Goal: Information Seeking & Learning: Learn about a topic

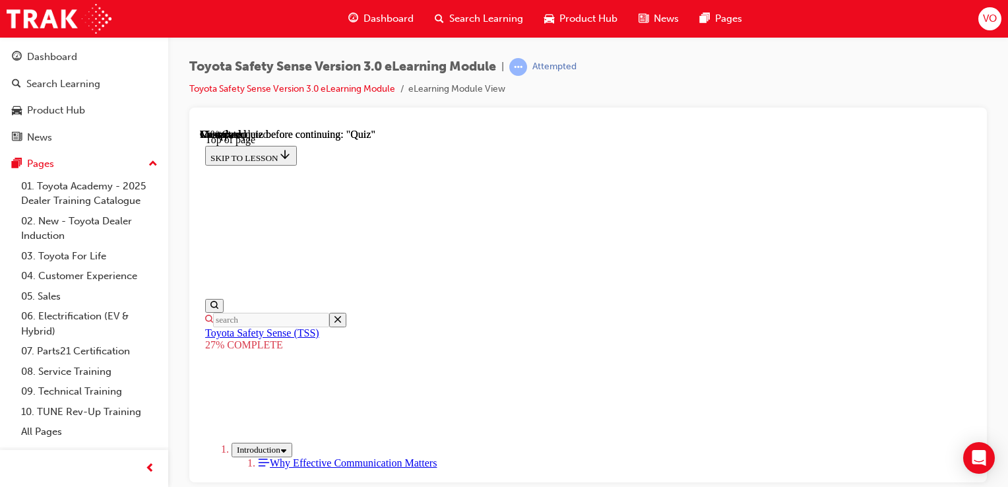
scroll to position [160, 0]
click at [61, 46] on link "Dashboard" at bounding box center [84, 57] width 158 height 24
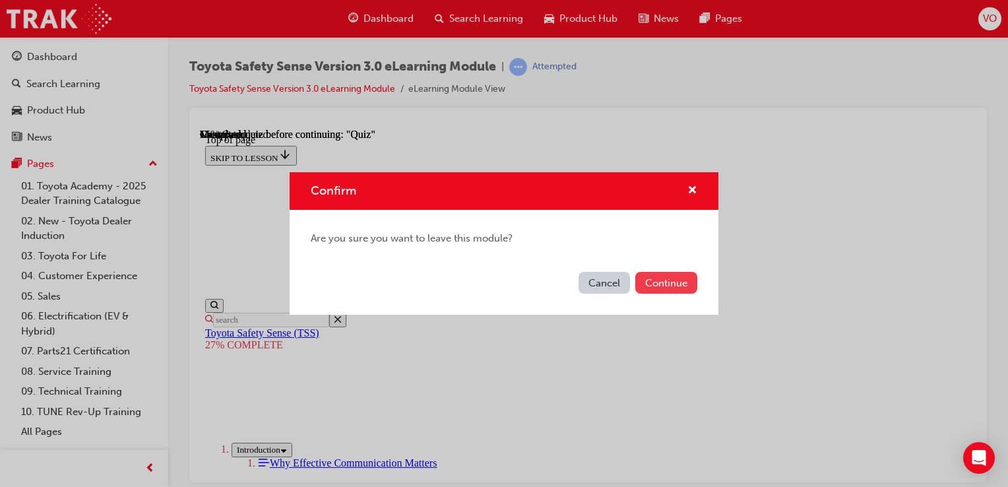
click at [681, 288] on button "Continue" at bounding box center [666, 283] width 62 height 22
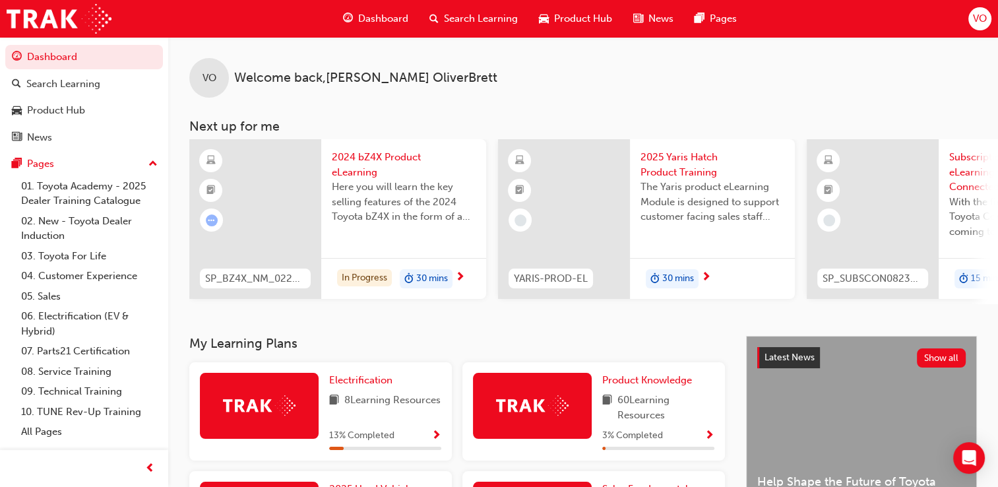
drag, startPoint x: 532, startPoint y: 301, endPoint x: 551, endPoint y: 304, distance: 19.4
click at [551, 304] on div "SP_BZ4X_NM_0224_EL01 2024 bZ4X Product eLearning Here you will learn the key se…" at bounding box center [593, 221] width 809 height 165
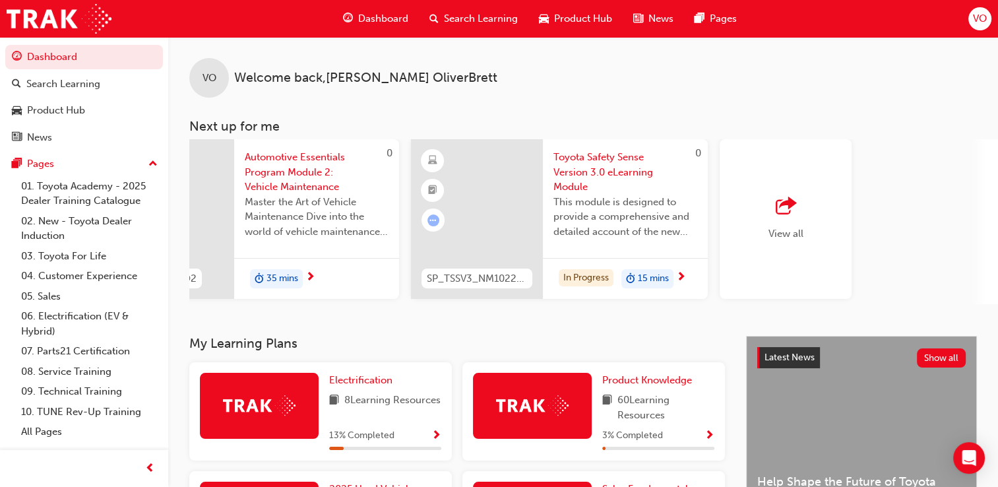
scroll to position [0, 1042]
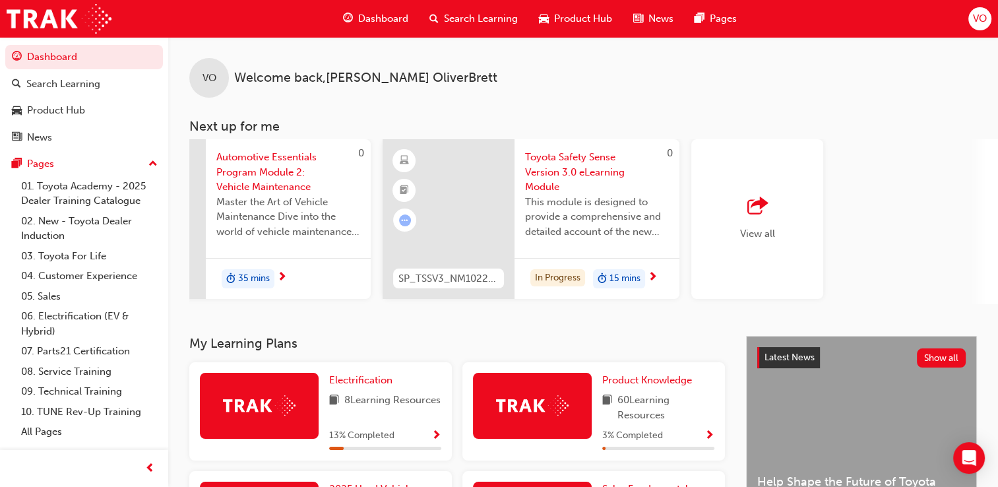
click at [747, 236] on span "View all" at bounding box center [757, 234] width 35 height 12
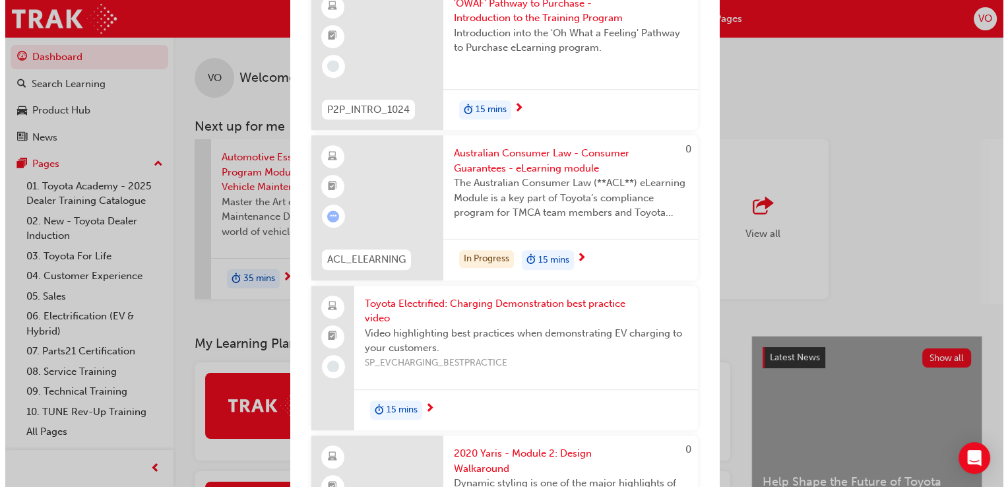
scroll to position [961, 0]
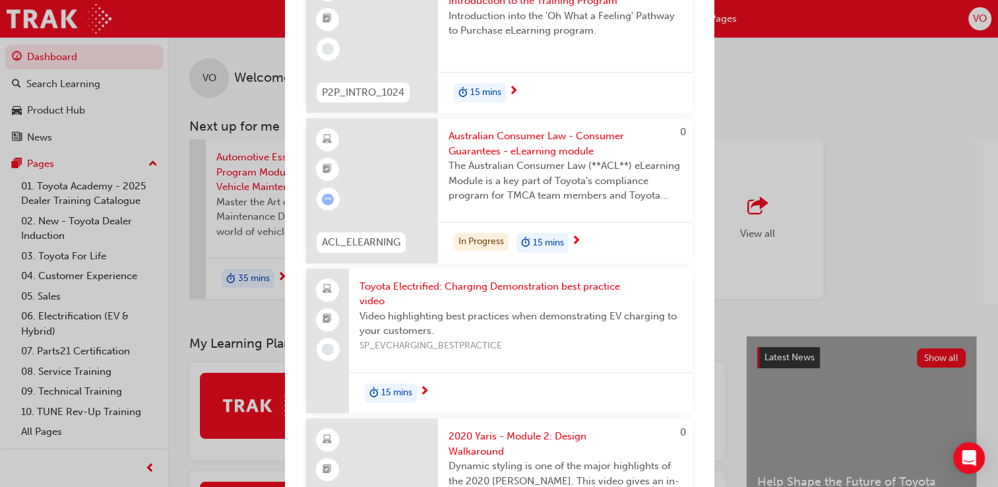
click at [512, 135] on span "Australian Consumer Law - Consumer Guarantees - eLearning module" at bounding box center [566, 144] width 234 height 30
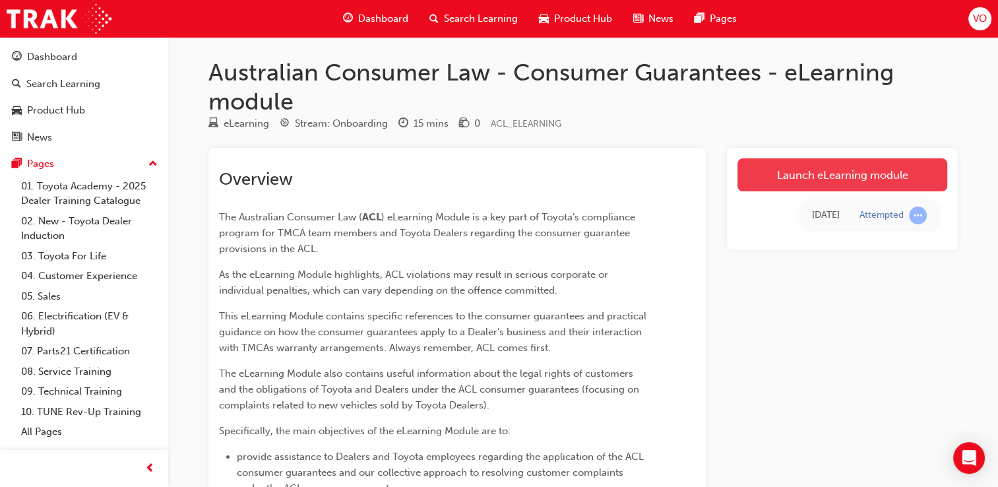
click at [772, 166] on link "Launch eLearning module" at bounding box center [843, 174] width 210 height 33
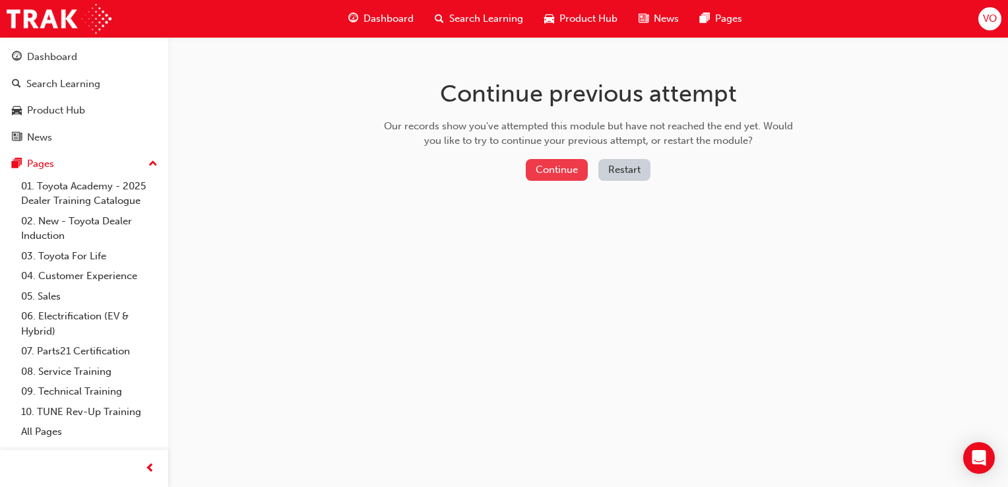
click at [545, 169] on button "Continue" at bounding box center [557, 170] width 62 height 22
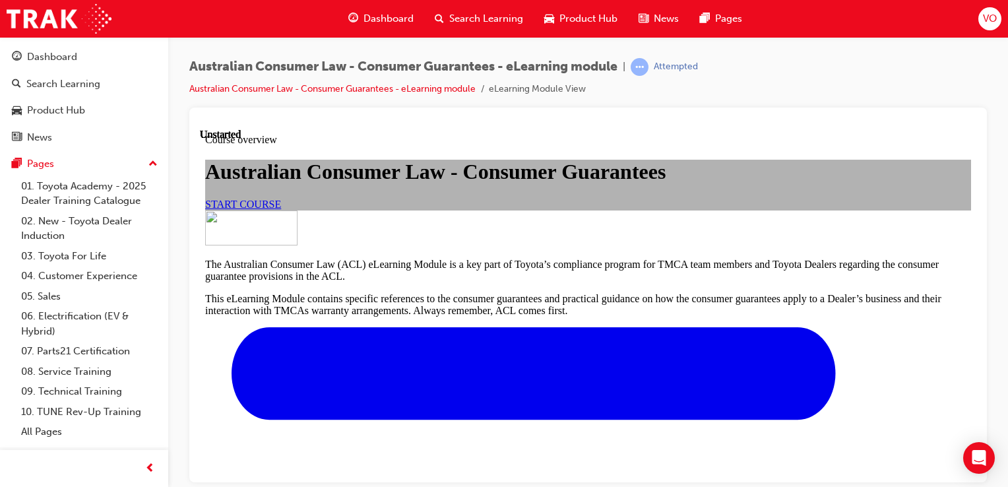
click at [281, 209] on span "START COURSE" at bounding box center [243, 203] width 76 height 11
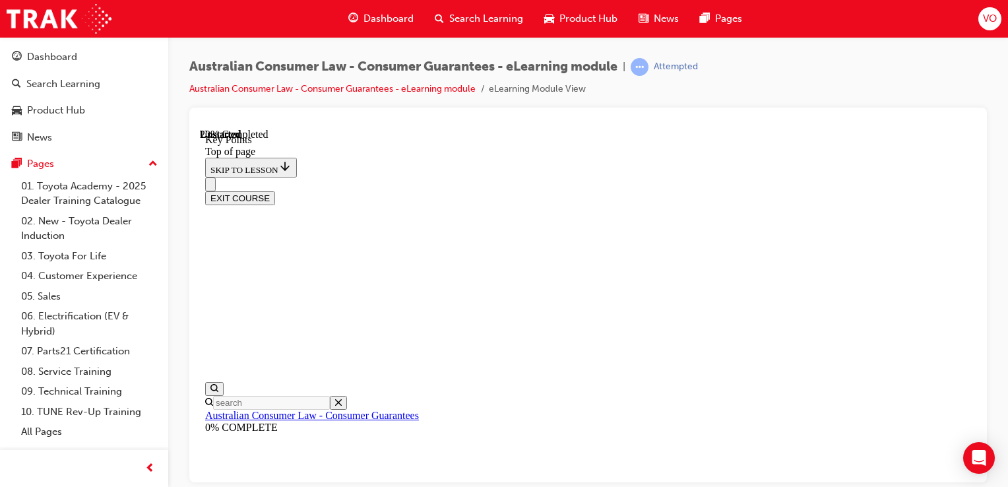
scroll to position [507, 0]
click at [275, 191] on button "EXIT COURSE" at bounding box center [240, 198] width 70 height 14
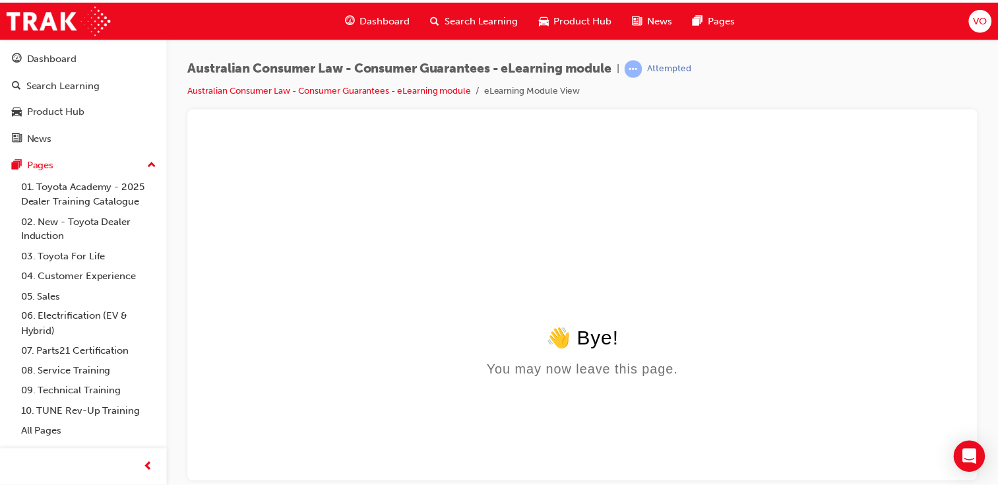
scroll to position [0, 0]
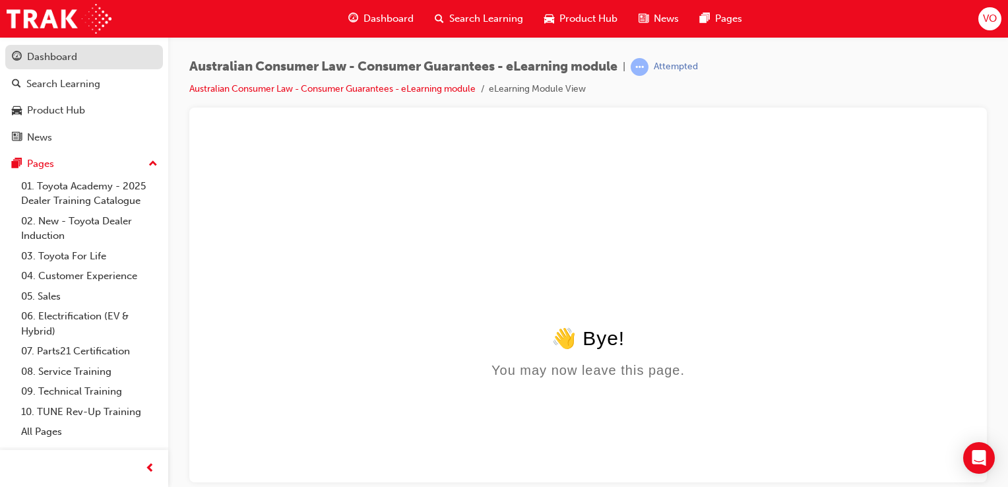
click at [63, 53] on div "Dashboard" at bounding box center [52, 56] width 50 height 15
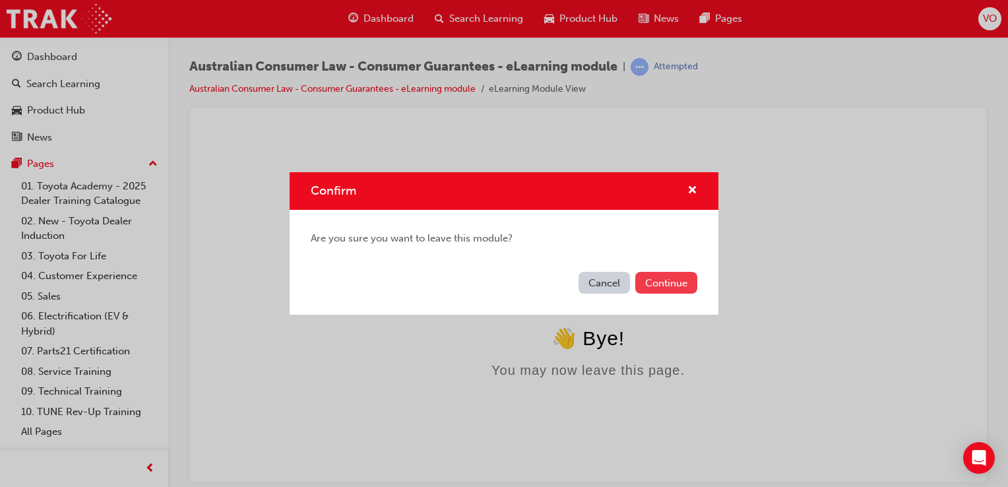
click at [665, 275] on button "Continue" at bounding box center [666, 283] width 62 height 22
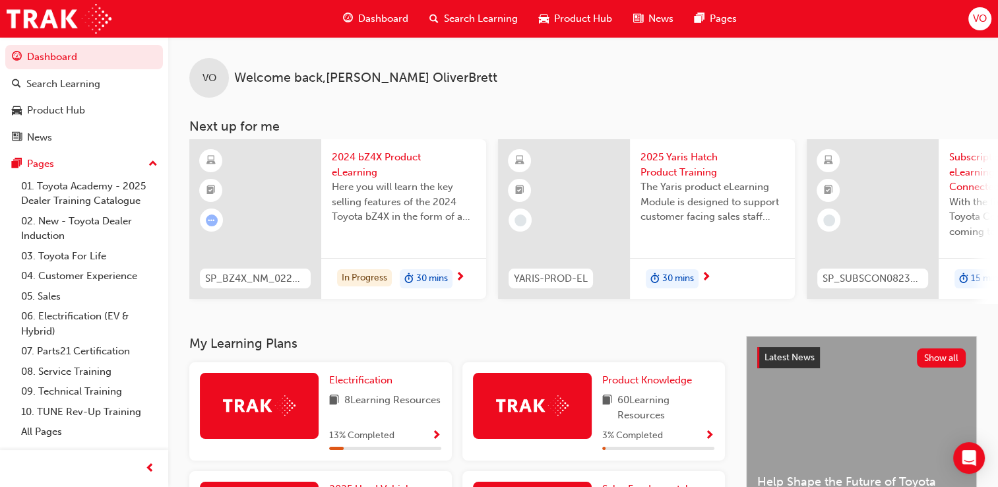
click at [973, 20] on span "VO" at bounding box center [980, 18] width 14 height 15
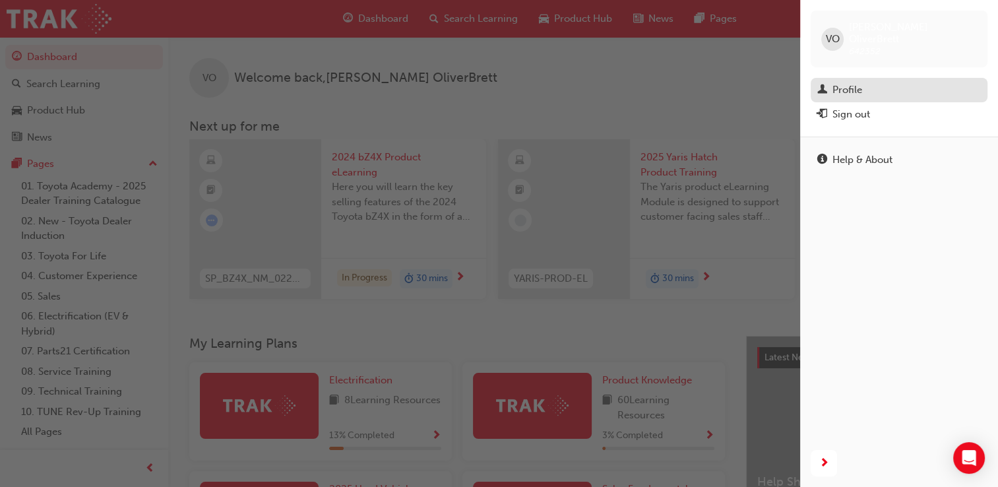
click at [853, 82] on div "Profile" at bounding box center [848, 89] width 30 height 15
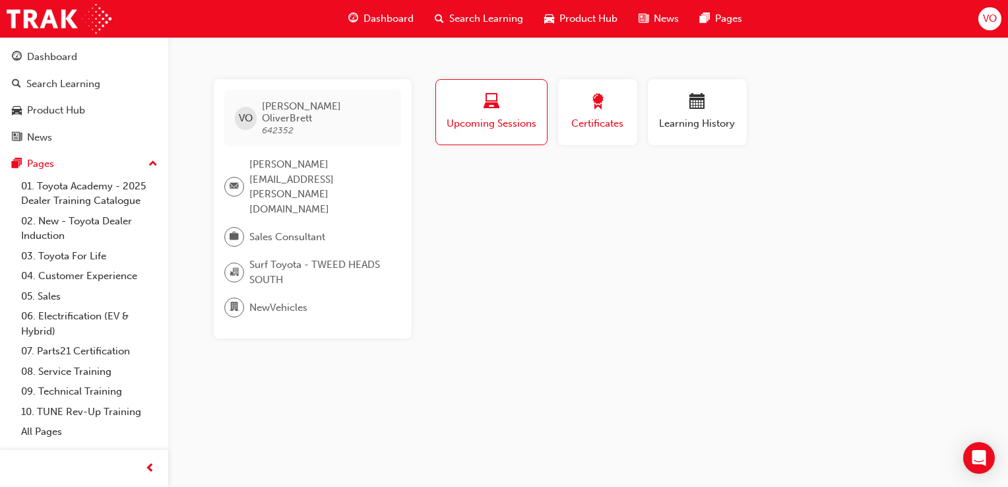
click at [612, 127] on span "Certificates" at bounding box center [597, 123] width 59 height 15
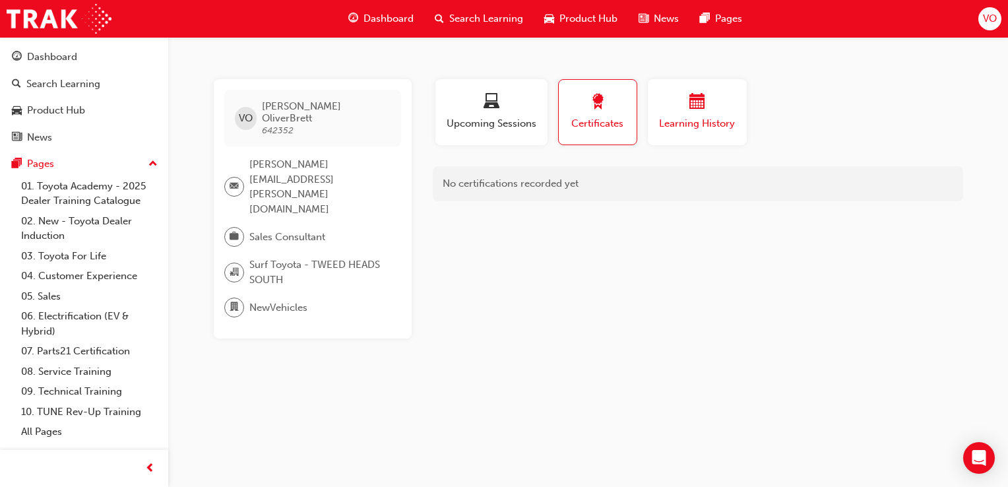
click at [667, 117] on span "Learning History" at bounding box center [697, 123] width 79 height 15
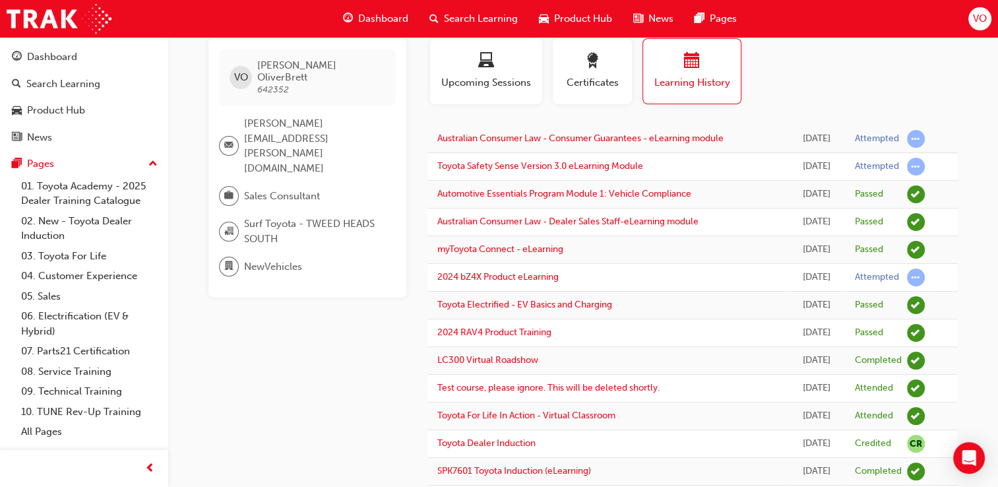
scroll to position [34, 0]
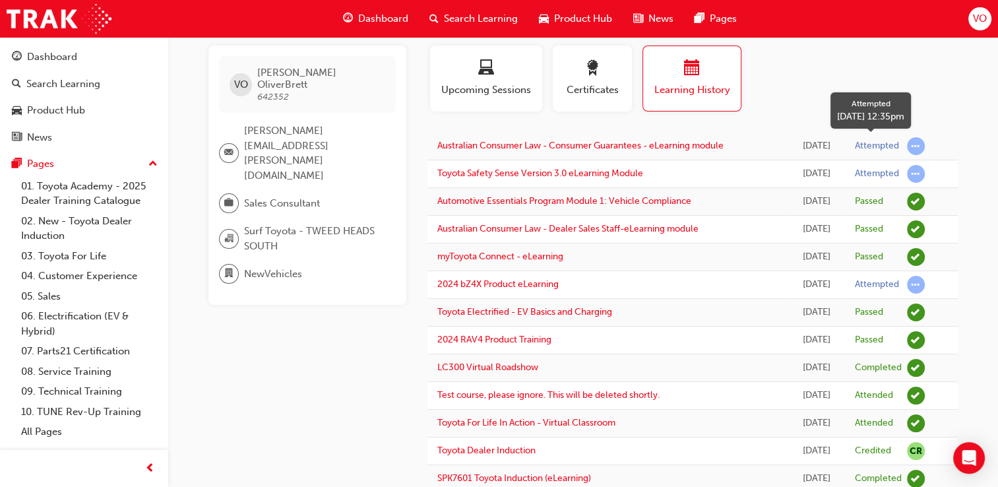
click at [915, 141] on span "learningRecordVerb_ATTEMPT-icon" at bounding box center [916, 146] width 18 height 18
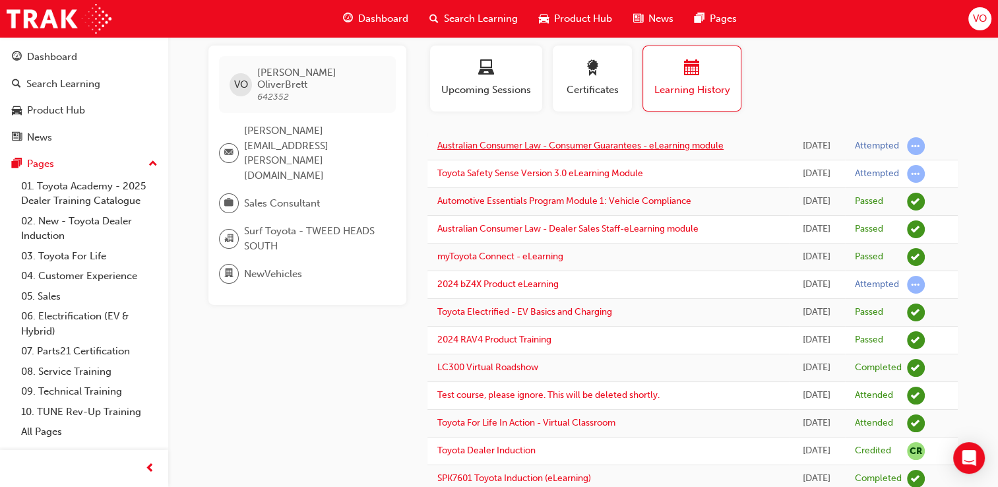
click at [688, 146] on link "Australian Consumer Law - Consumer Guarantees - eLearning module" at bounding box center [580, 145] width 286 height 11
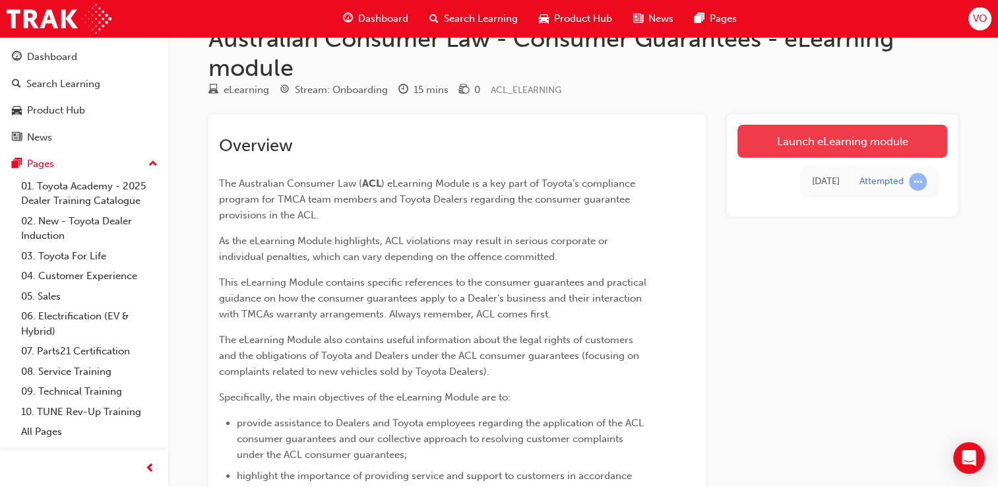
click at [812, 132] on link "Launch eLearning module" at bounding box center [843, 141] width 210 height 33
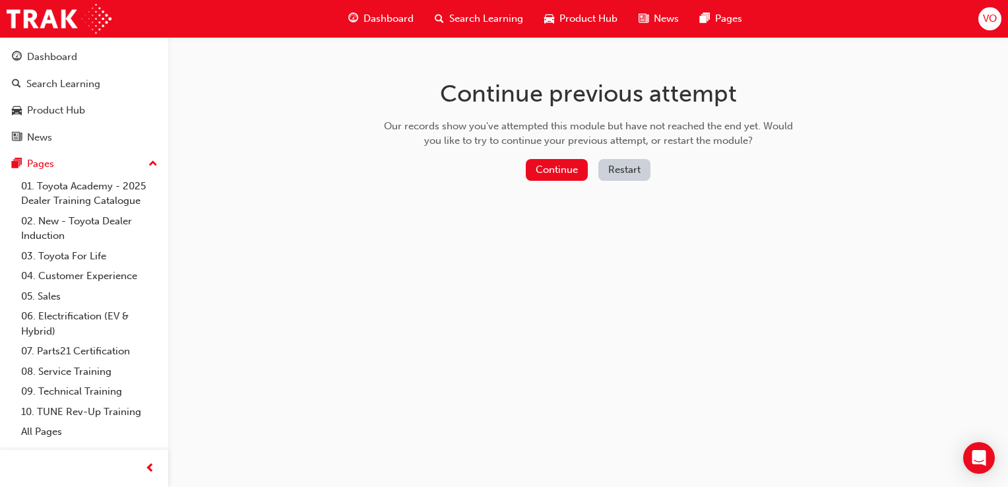
click at [624, 170] on button "Restart" at bounding box center [624, 170] width 52 height 22
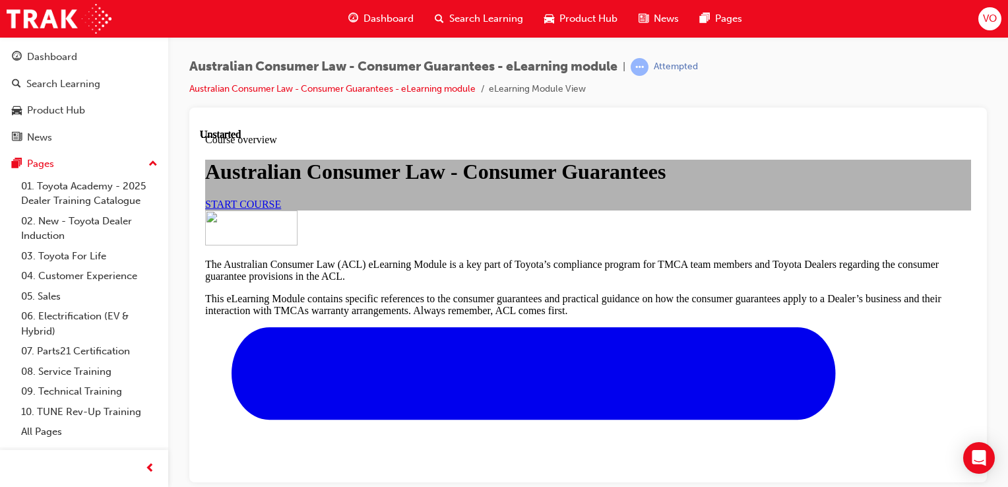
click at [281, 209] on link "START COURSE" at bounding box center [243, 203] width 76 height 11
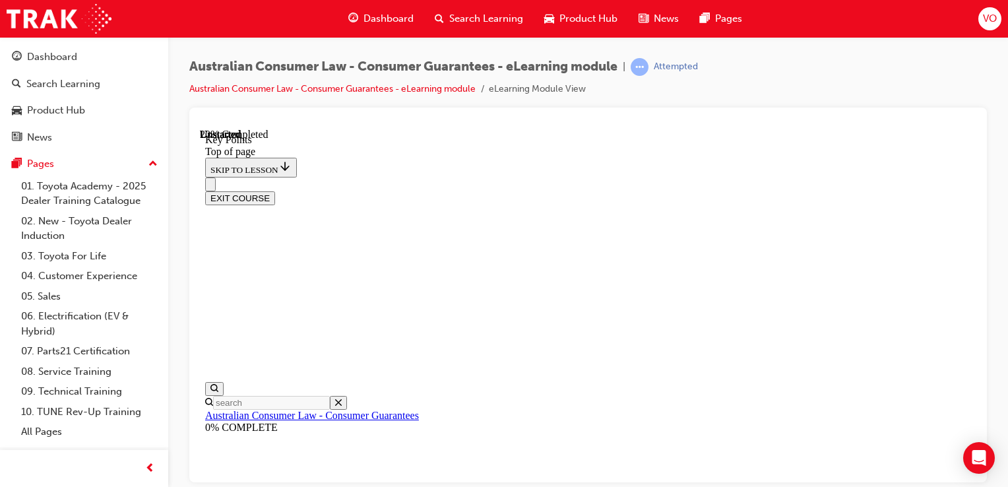
scroll to position [355, 0]
drag, startPoint x: 1181, startPoint y: 417, endPoint x: 968, endPoint y: 294, distance: 245.6
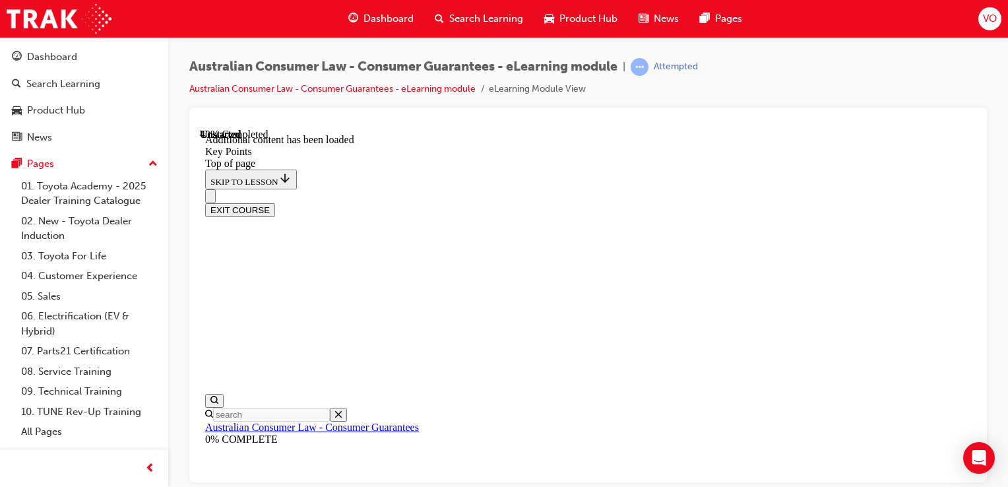
scroll to position [907, 0]
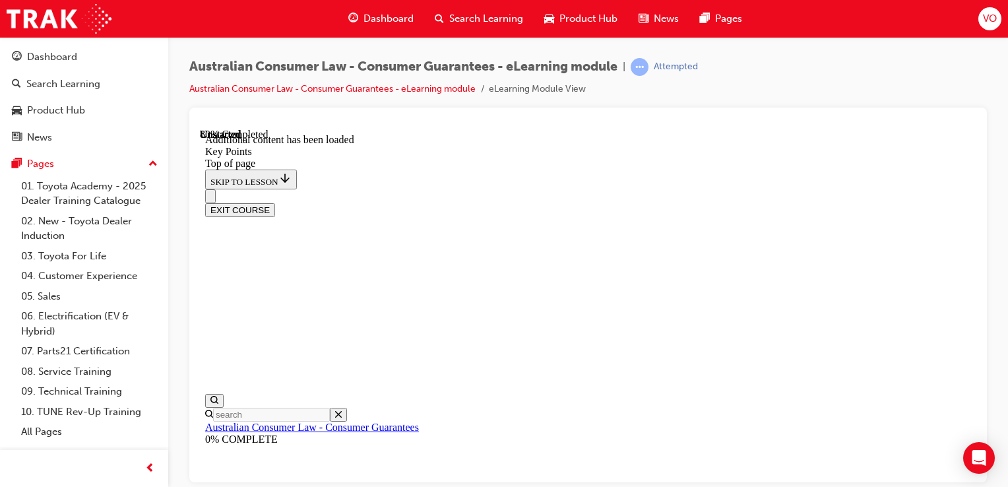
drag, startPoint x: 970, startPoint y: 398, endPoint x: 1171, endPoint y: 577, distance: 268.7
drag, startPoint x: 973, startPoint y: 364, endPoint x: 1176, endPoint y: 526, distance: 259.6
click at [976, 398] on div at bounding box center [588, 295] width 798 height 375
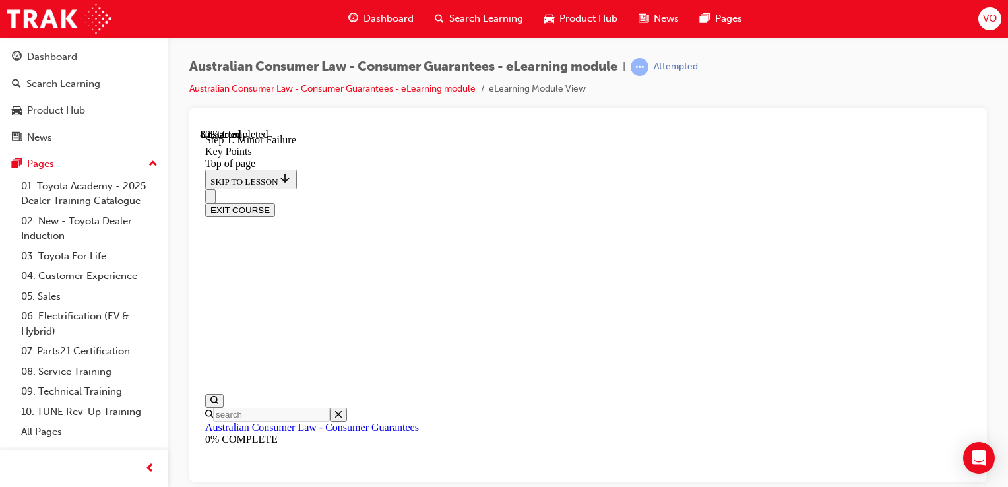
scroll to position [2674, 0]
drag, startPoint x: 974, startPoint y: 405, endPoint x: 1181, endPoint y: 553, distance: 255.0
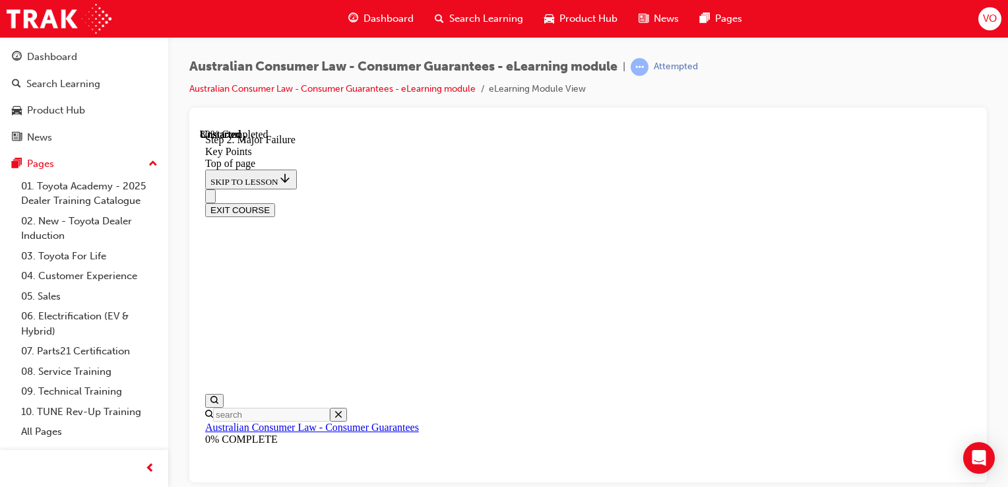
click at [986, 370] on div at bounding box center [588, 295] width 798 height 375
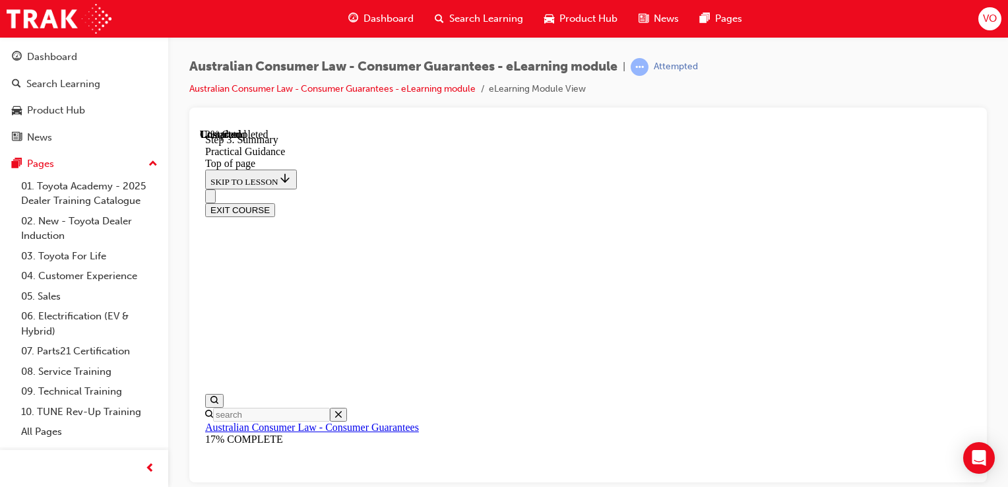
scroll to position [454, 0]
click at [971, 203] on div "EXIT COURSE" at bounding box center [588, 210] width 766 height 14
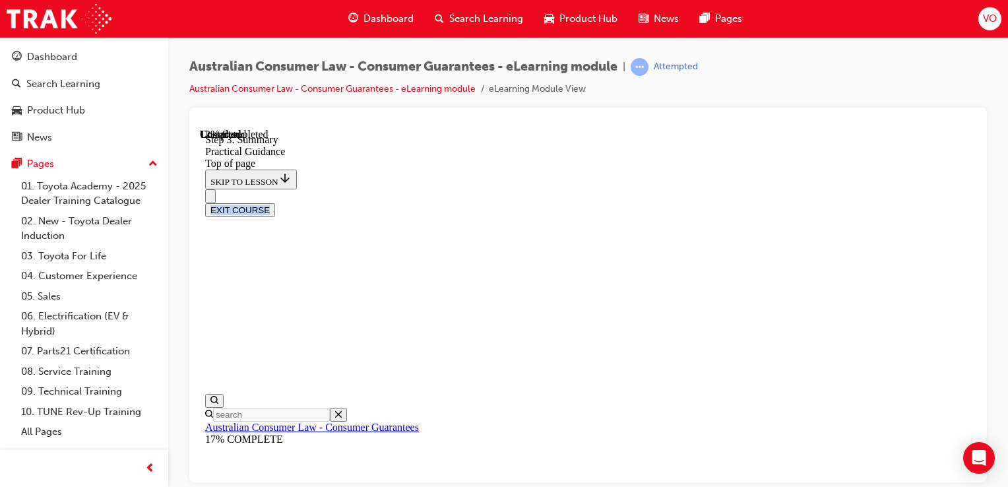
drag, startPoint x: 971, startPoint y: 135, endPoint x: 988, endPoint y: 319, distance: 184.8
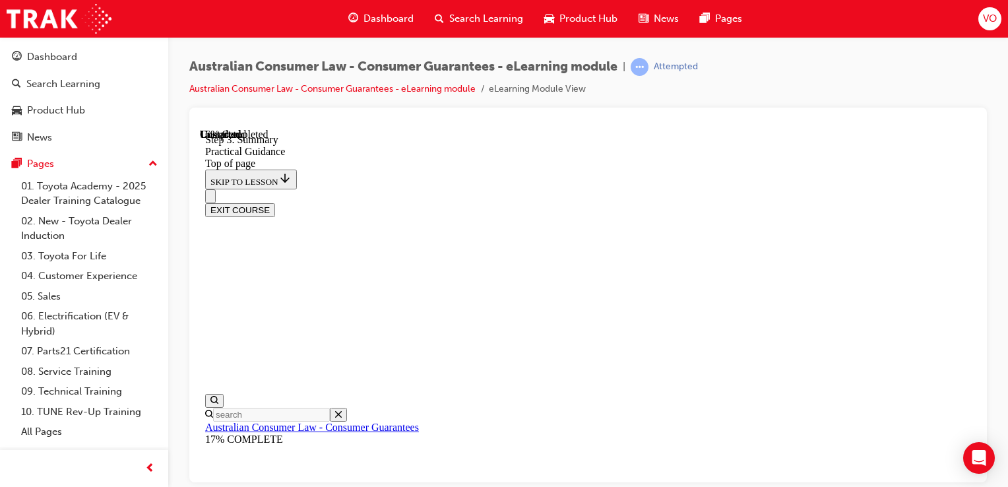
drag, startPoint x: 970, startPoint y: 412, endPoint x: 1179, endPoint y: 567, distance: 260.3
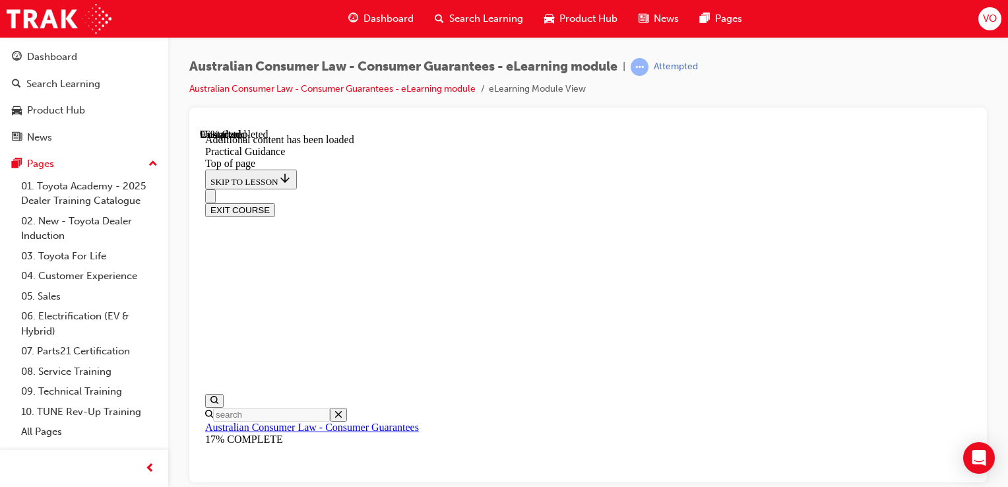
scroll to position [3634, 0]
click at [971, 203] on div "EXIT COURSE" at bounding box center [588, 210] width 766 height 14
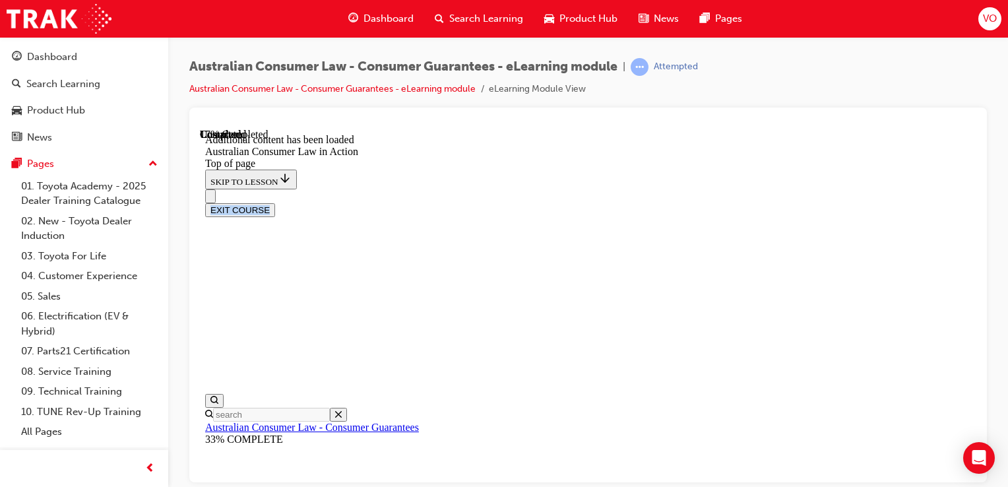
click at [971, 203] on div "EXIT COURSE" at bounding box center [588, 210] width 766 height 14
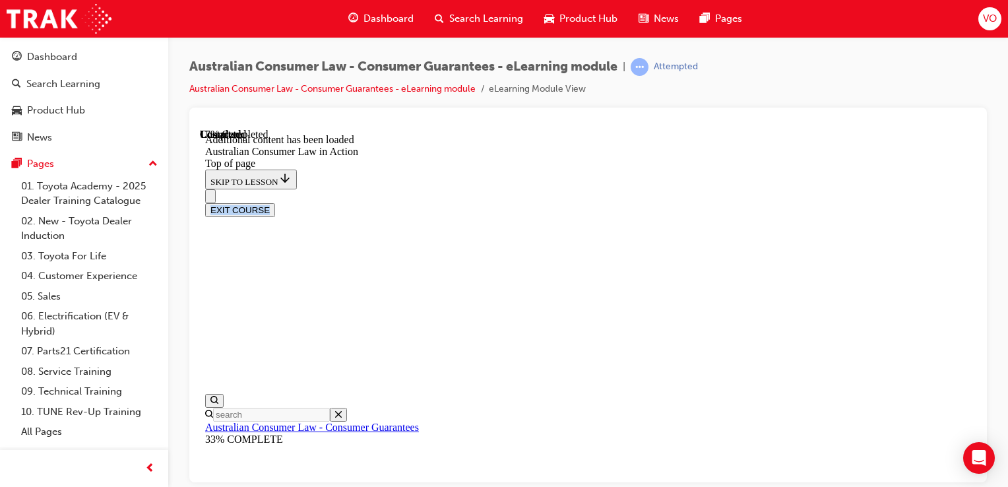
click at [971, 203] on div "EXIT COURSE" at bounding box center [588, 210] width 766 height 14
click at [970, 203] on div "EXIT COURSE" at bounding box center [588, 210] width 766 height 14
drag, startPoint x: 970, startPoint y: 137, endPoint x: 681, endPoint y: 115, distance: 290.5
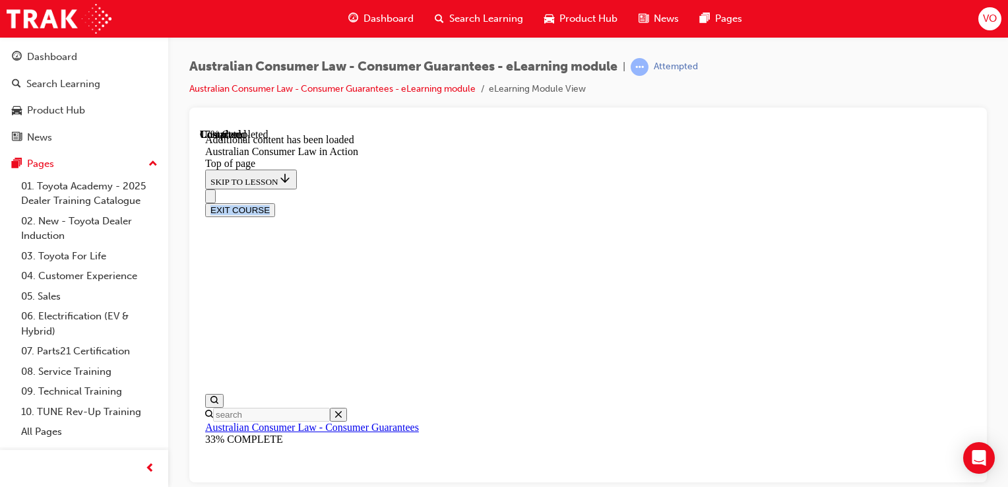
click at [968, 203] on div "EXIT COURSE" at bounding box center [588, 210] width 766 height 14
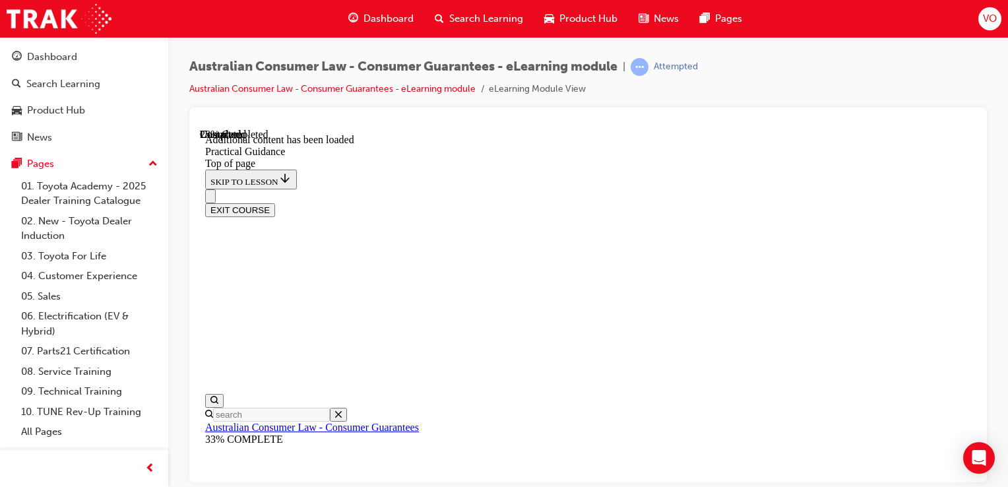
click at [968, 203] on div "EXIT COURSE" at bounding box center [588, 210] width 766 height 14
click at [970, 203] on div "EXIT COURSE" at bounding box center [588, 210] width 766 height 14
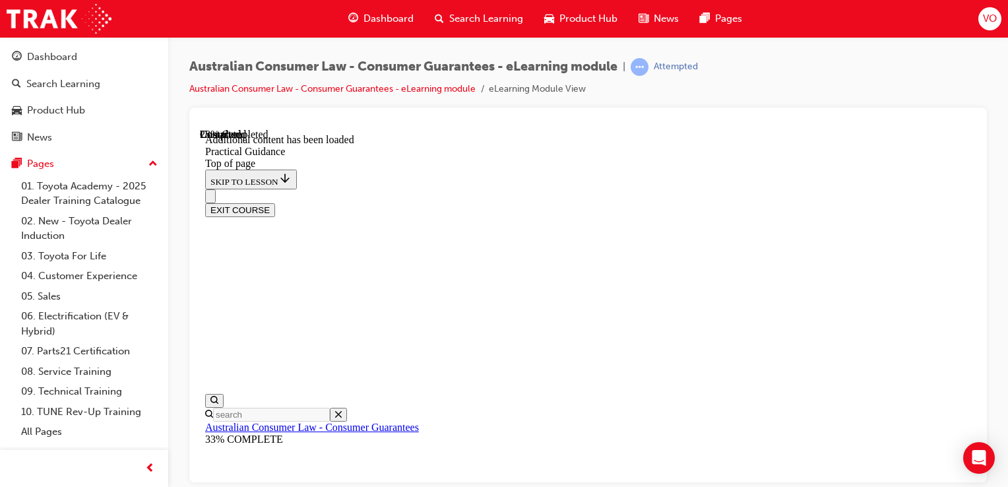
drag, startPoint x: 480, startPoint y: 177, endPoint x: 467, endPoint y: 197, distance: 23.4
drag, startPoint x: 467, startPoint y: 197, endPoint x: 476, endPoint y: 220, distance: 24.3
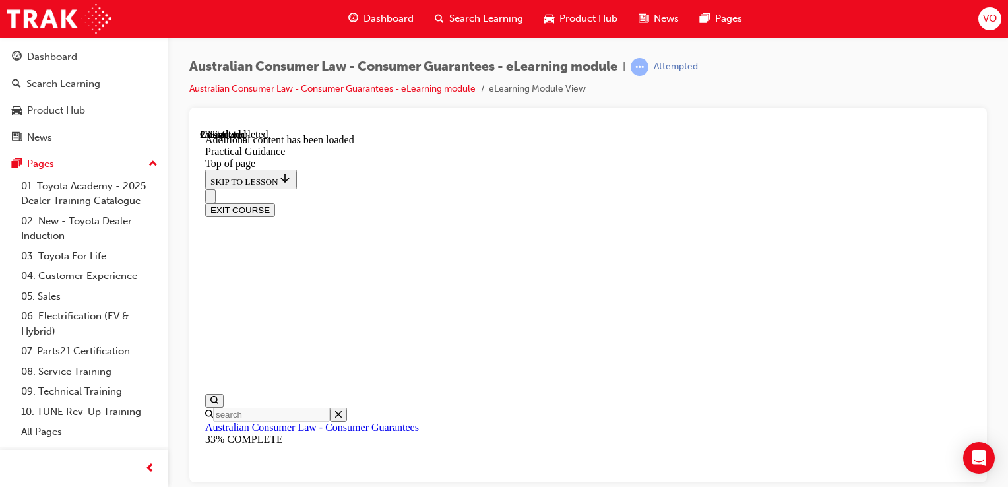
drag, startPoint x: 970, startPoint y: 418, endPoint x: 1179, endPoint y: 614, distance: 286.6
click at [981, 486] on html "Your version of Internet Explorer is outdated and not supported. Please upgrade…" at bounding box center [504, 243] width 1008 height 487
click at [971, 203] on div "EXIT COURSE" at bounding box center [588, 210] width 766 height 14
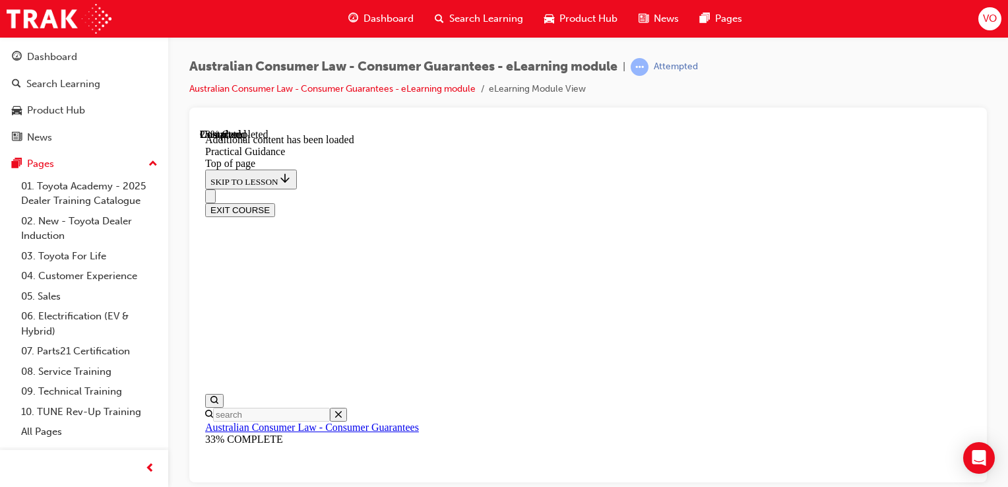
click at [971, 203] on div "EXIT COURSE" at bounding box center [588, 210] width 766 height 14
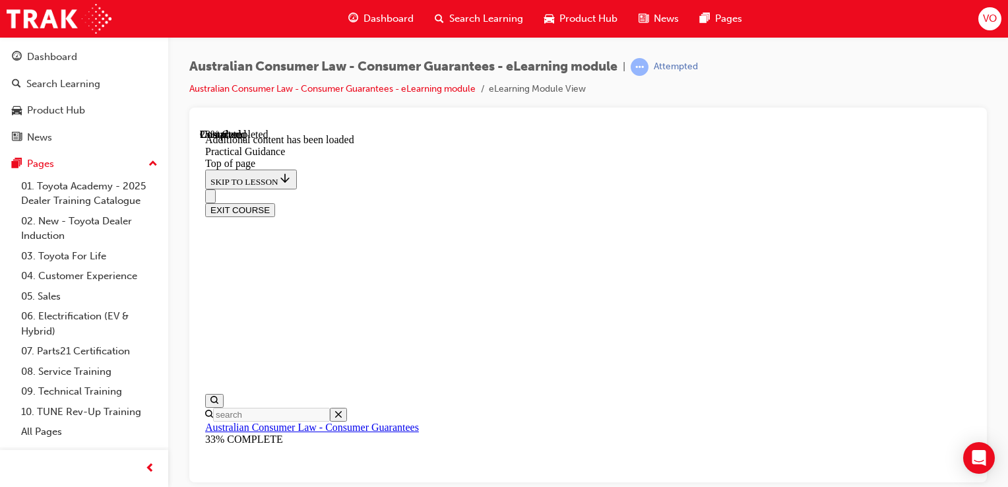
click at [971, 203] on div "EXIT COURSE" at bounding box center [588, 210] width 766 height 14
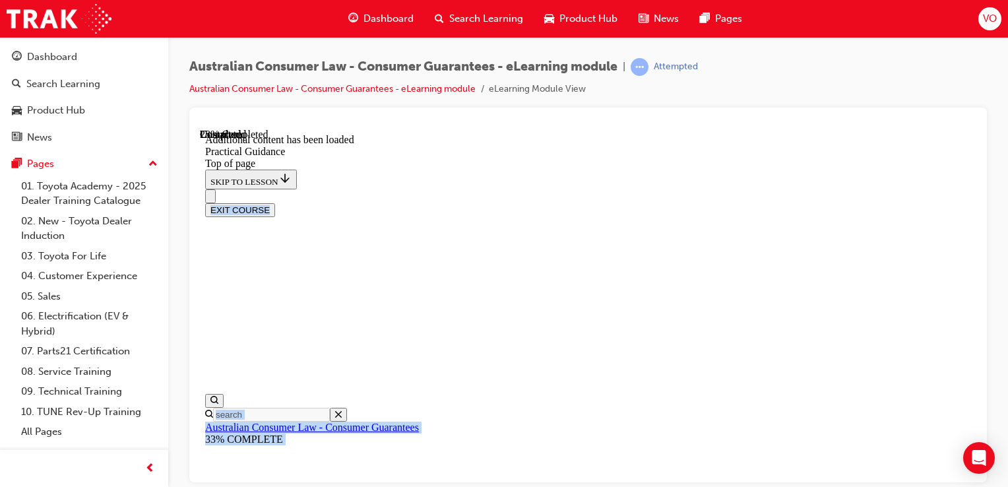
drag, startPoint x: 971, startPoint y: 137, endPoint x: 968, endPoint y: 184, distance: 47.0
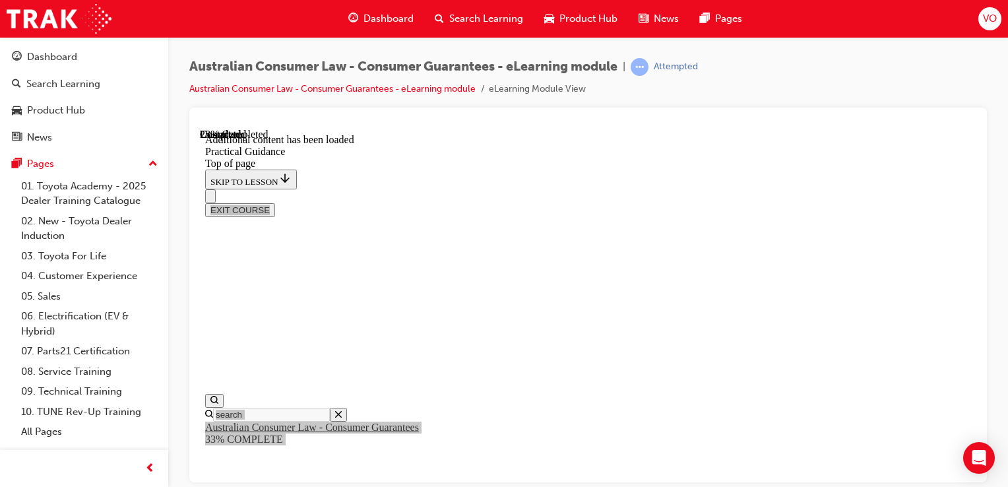
drag, startPoint x: 768, startPoint y: 56, endPoint x: 986, endPoint y: 190, distance: 255.6
click at [986, 190] on div at bounding box center [588, 295] width 798 height 375
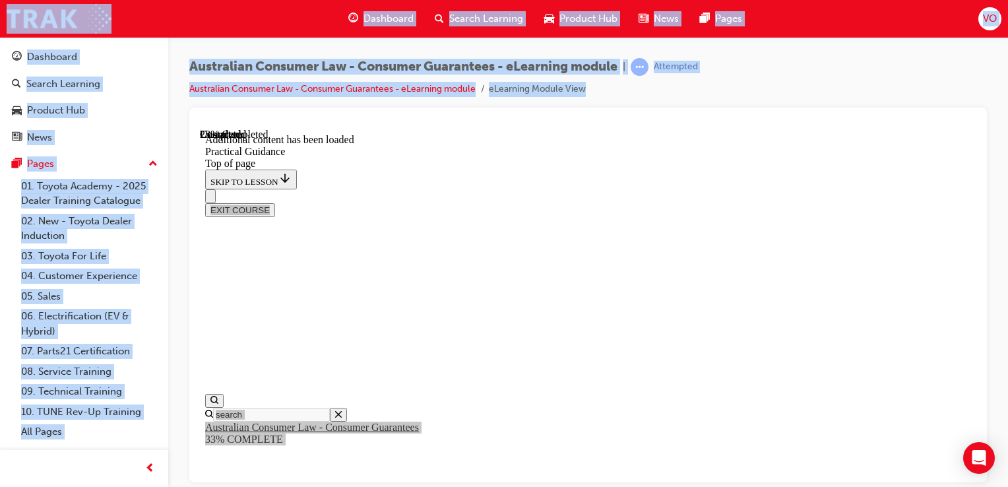
click at [986, 190] on div at bounding box center [588, 295] width 798 height 375
click at [984, 211] on div at bounding box center [588, 295] width 798 height 375
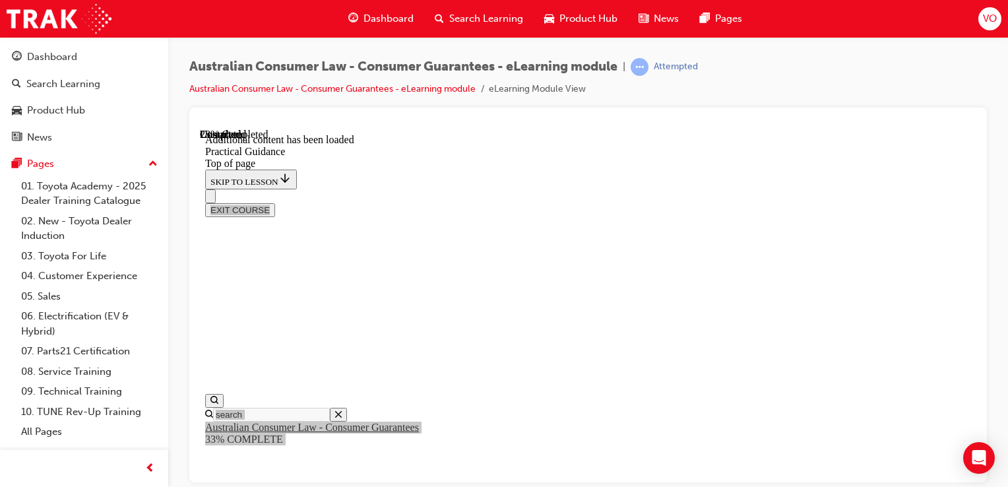
scroll to position [2934, 0]
click at [1004, 273] on div "Australian Consumer Law - Consumer Guarantees - eLearning module | Attempted Au…" at bounding box center [588, 245] width 840 height 417
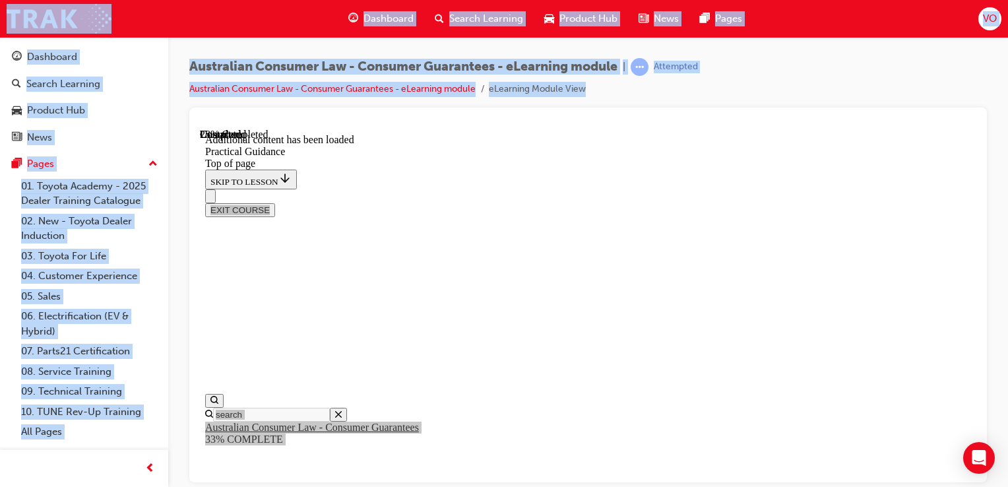
click at [1004, 273] on div "Australian Consumer Law - Consumer Guarantees - eLearning module | Attempted Au…" at bounding box center [588, 245] width 840 height 417
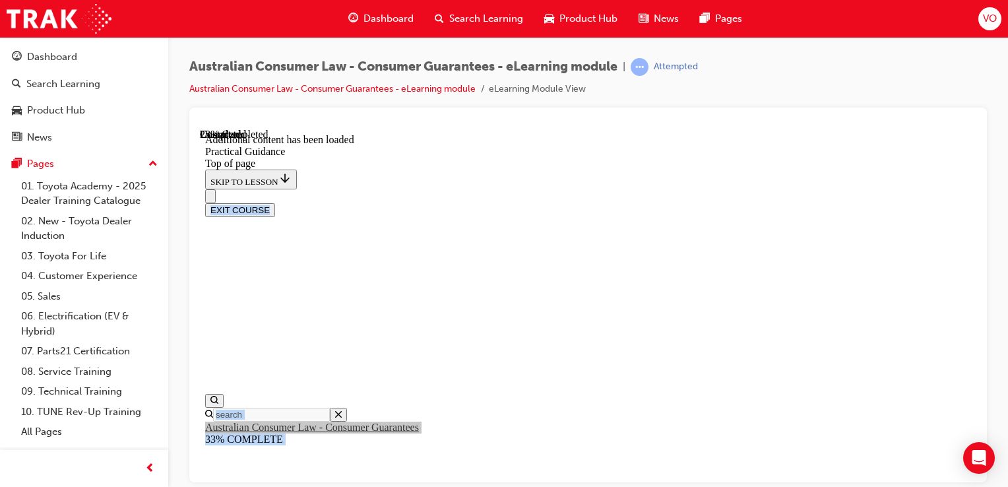
drag, startPoint x: 1204, startPoint y: 401, endPoint x: 924, endPoint y: 232, distance: 327.3
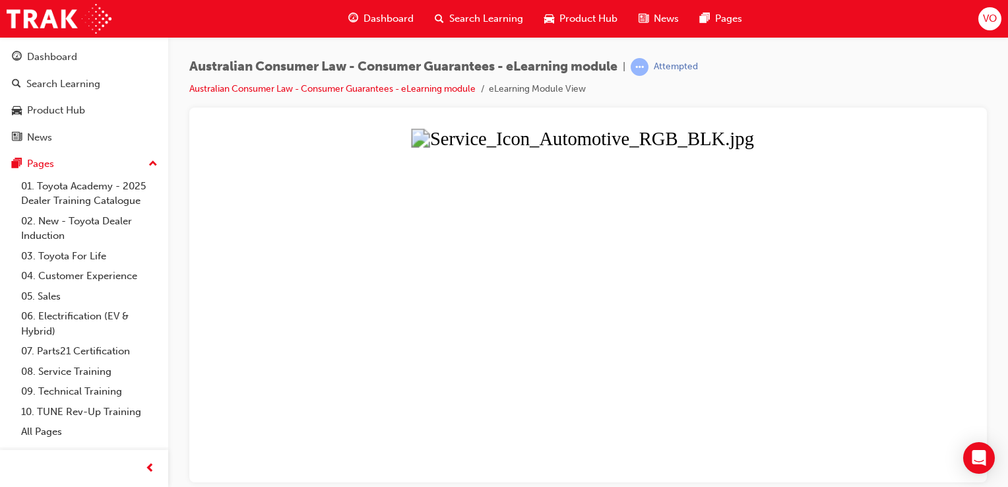
click at [892, 398] on button "Unzoom image" at bounding box center [588, 305] width 776 height 354
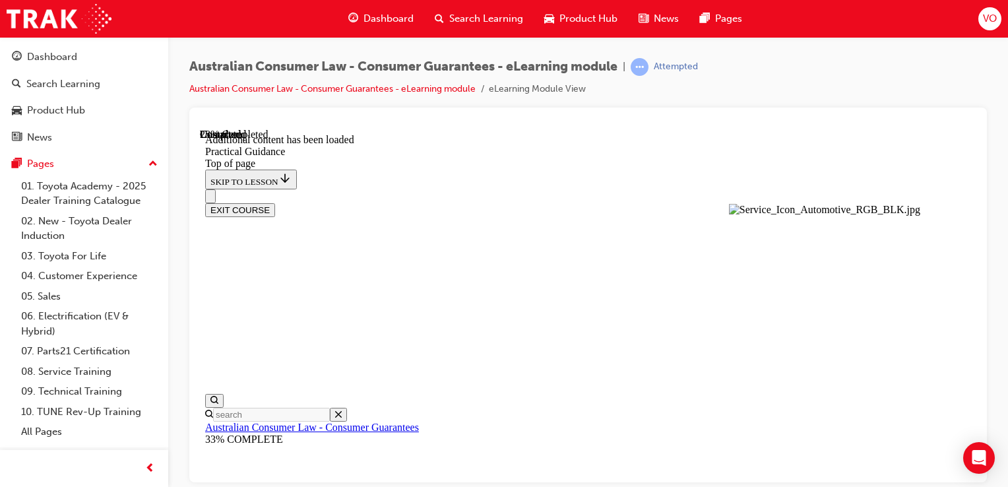
click at [892, 398] on button "Unzoom image" at bounding box center [588, 305] width 776 height 354
click at [210, 199] on icon "Close navigation menu" at bounding box center [210, 199] width 0 height 0
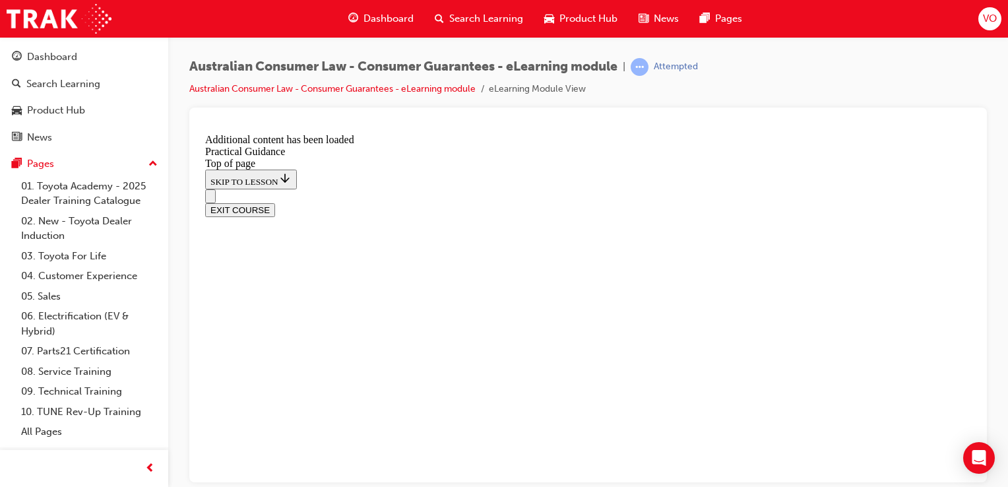
scroll to position [3525, 0]
click at [216, 189] on button "Open navigation menu" at bounding box center [210, 196] width 11 height 14
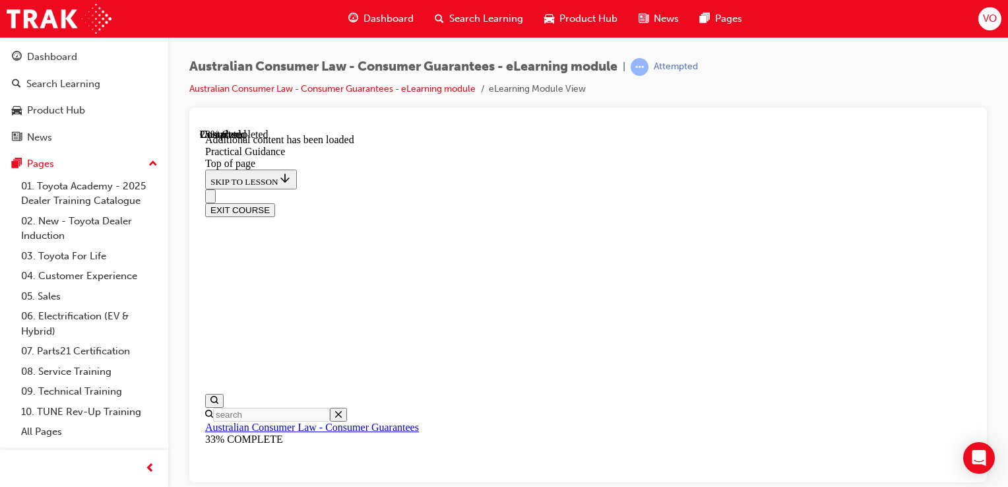
scroll to position [3522, 0]
click at [971, 203] on div "EXIT COURSE" at bounding box center [588, 210] width 766 height 14
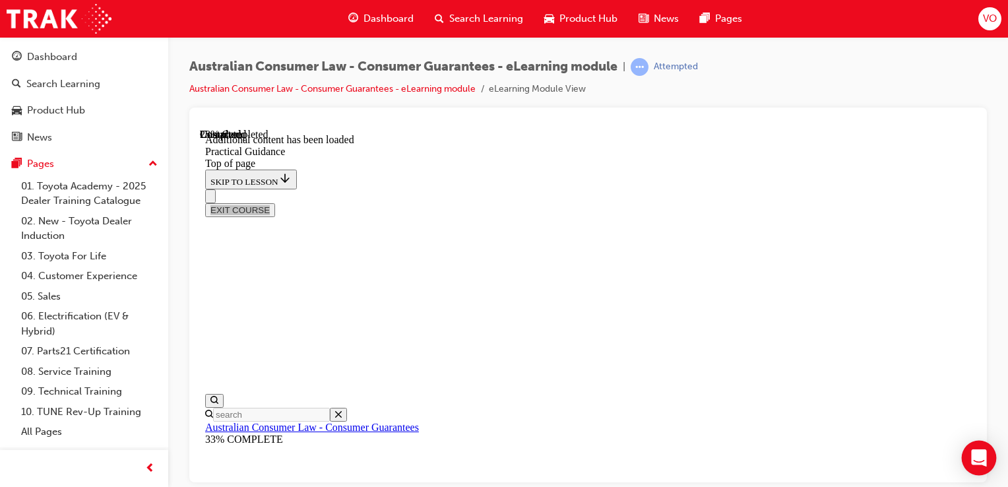
scroll to position [3601, 0]
drag, startPoint x: 1169, startPoint y: 601, endPoint x: 969, endPoint y: 472, distance: 238.1
click at [412, 189] on div "Navigation menu" at bounding box center [588, 196] width 766 height 14
click at [970, 203] on div "EXIT COURSE" at bounding box center [588, 210] width 766 height 14
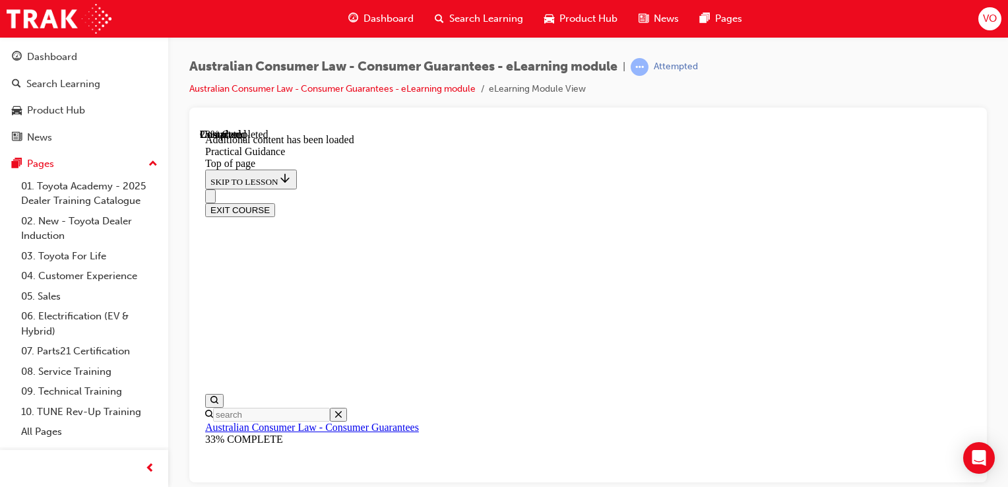
click at [970, 203] on div "EXIT COURSE" at bounding box center [588, 210] width 766 height 14
click at [971, 203] on div "EXIT COURSE" at bounding box center [588, 210] width 766 height 14
click at [966, 203] on div "EXIT COURSE" at bounding box center [588, 210] width 766 height 14
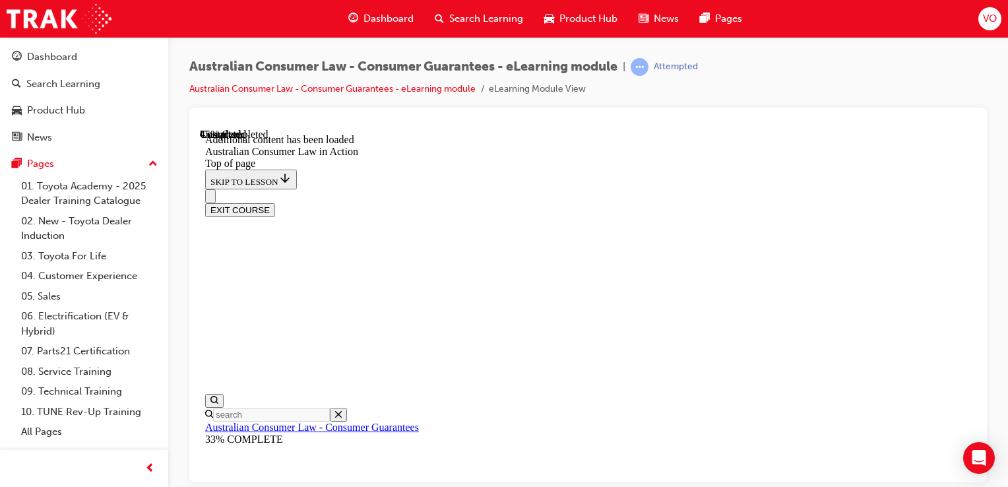
drag, startPoint x: 970, startPoint y: 356, endPoint x: 1181, endPoint y: 568, distance: 299.5
drag, startPoint x: 970, startPoint y: 379, endPoint x: 1195, endPoint y: 558, distance: 287.3
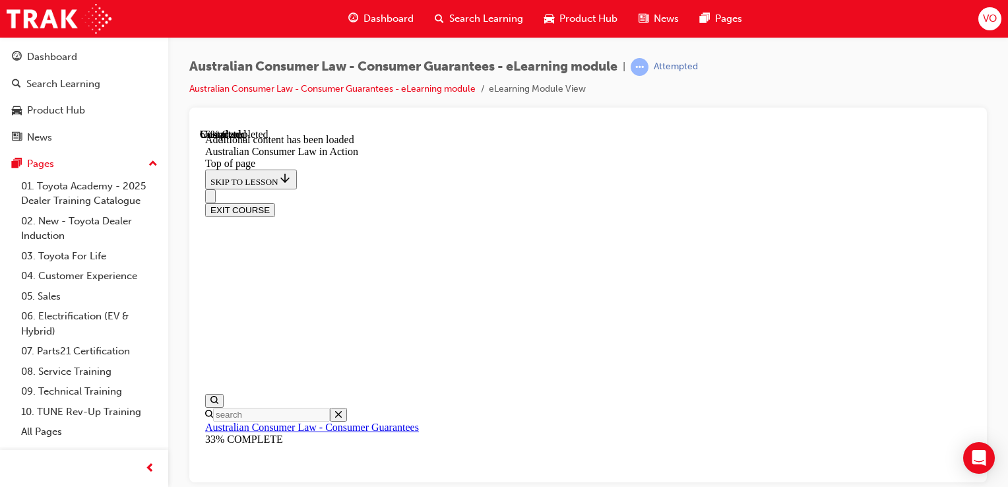
drag, startPoint x: 971, startPoint y: 414, endPoint x: 1176, endPoint y: 571, distance: 258.3
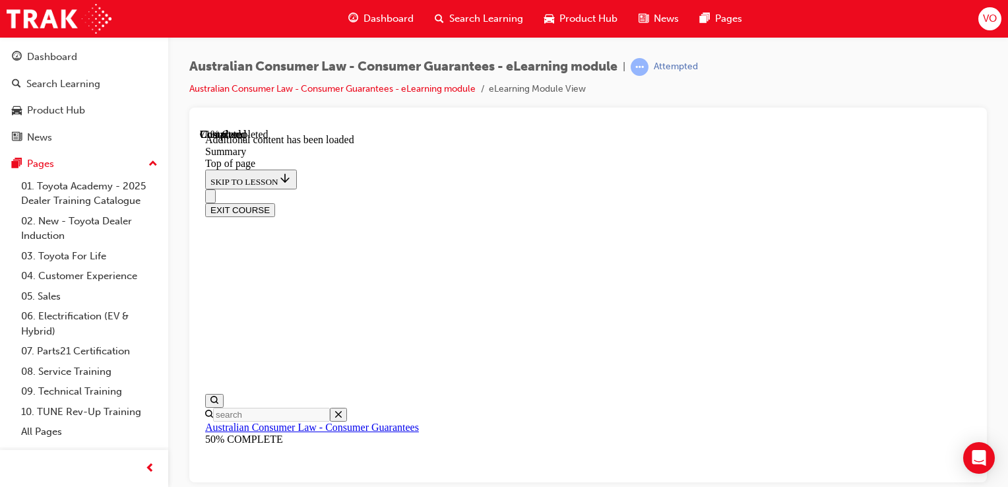
scroll to position [1327, 0]
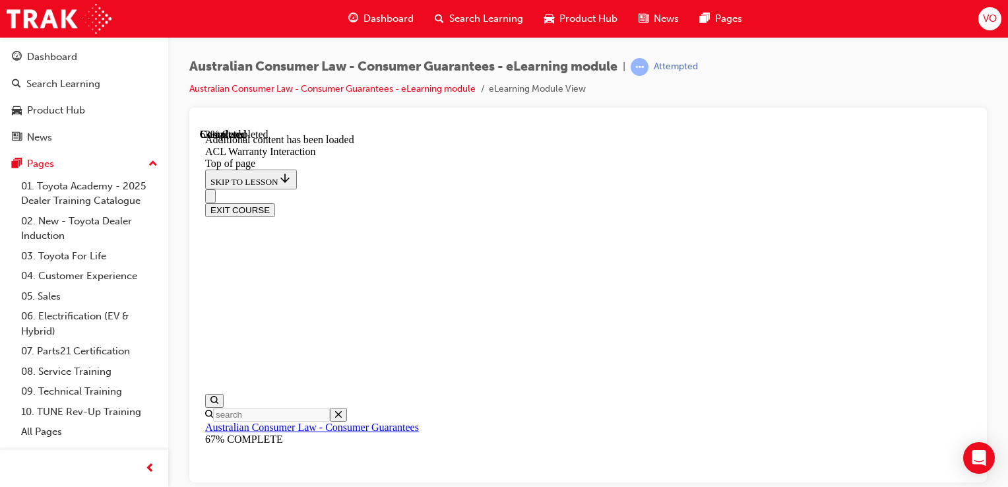
drag, startPoint x: 972, startPoint y: 427, endPoint x: 1171, endPoint y: 575, distance: 248.4
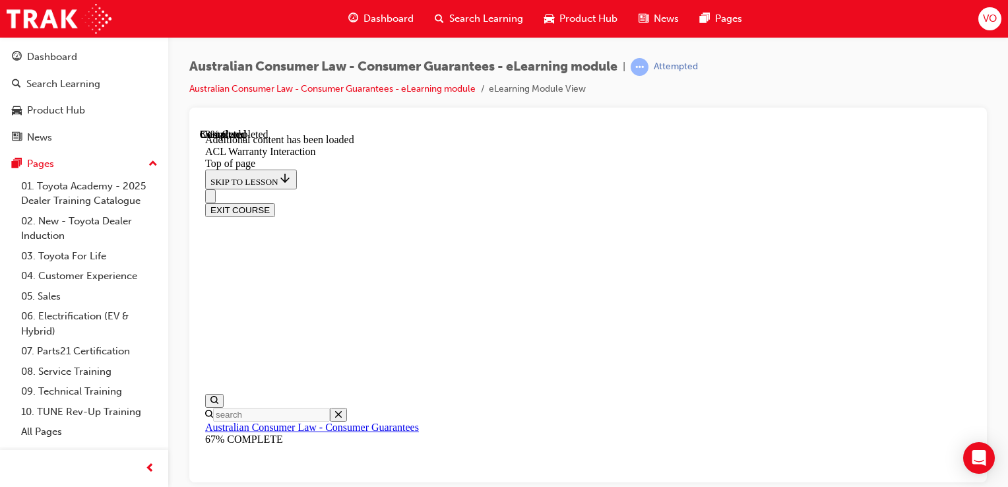
click at [275, 203] on button "EXIT COURSE" at bounding box center [240, 210] width 70 height 14
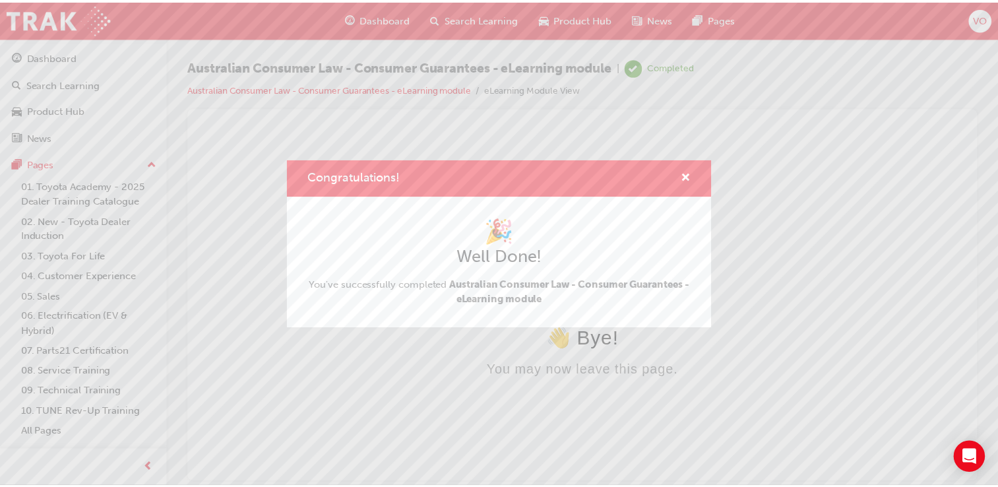
scroll to position [0, 0]
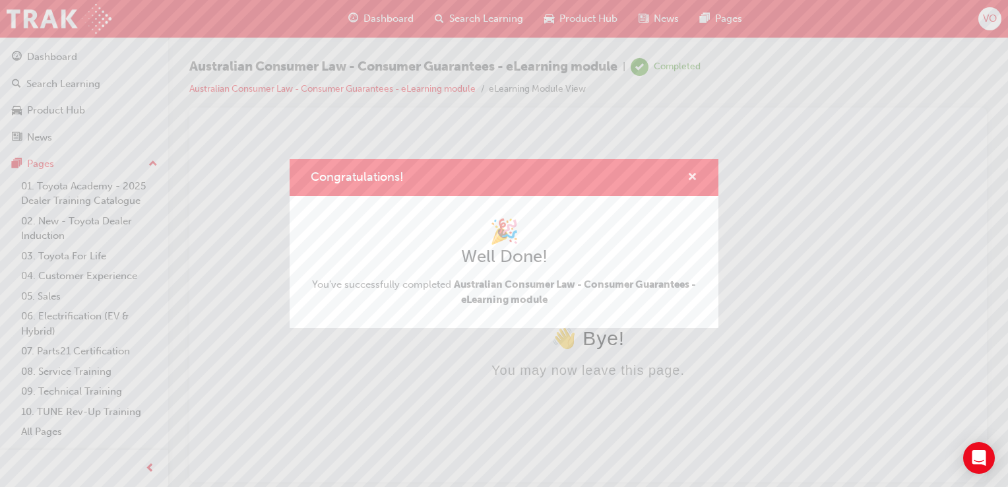
click at [691, 174] on span "cross-icon" at bounding box center [692, 178] width 10 height 12
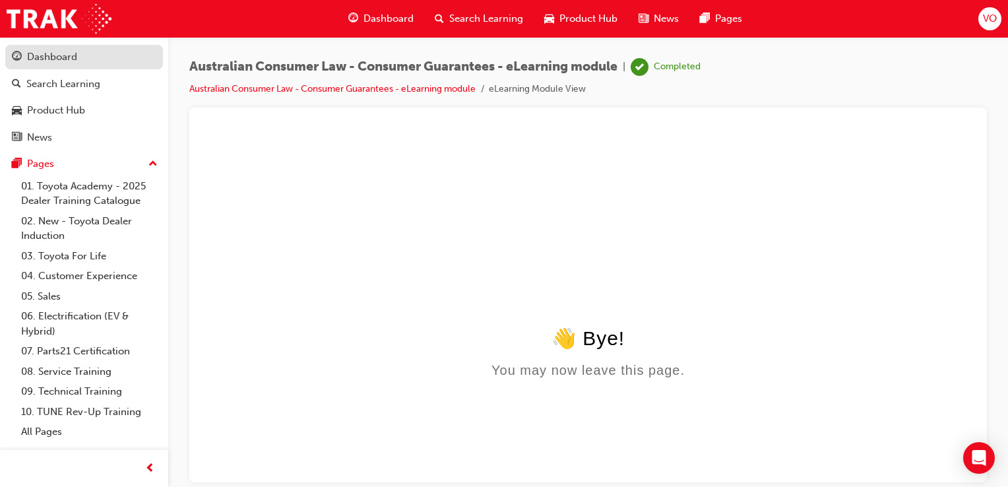
click at [49, 56] on div "Dashboard" at bounding box center [52, 56] width 50 height 15
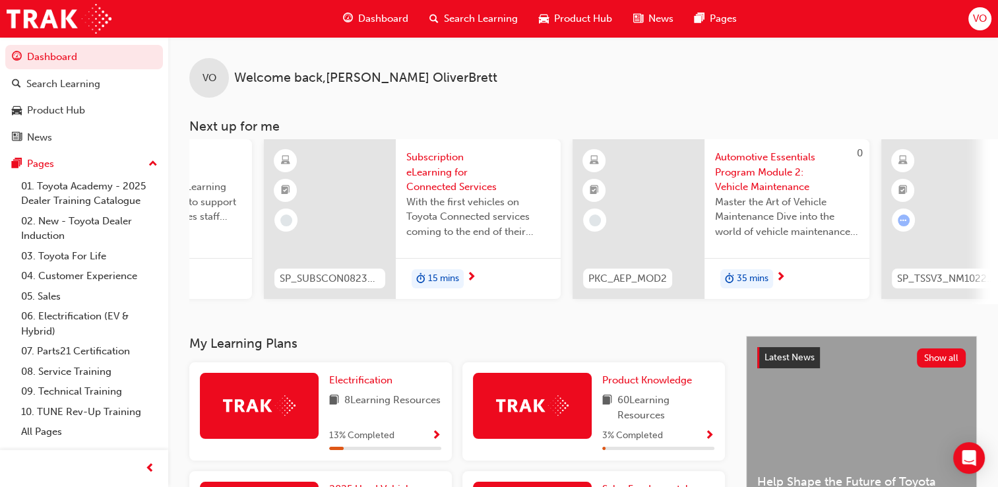
scroll to position [0, 796]
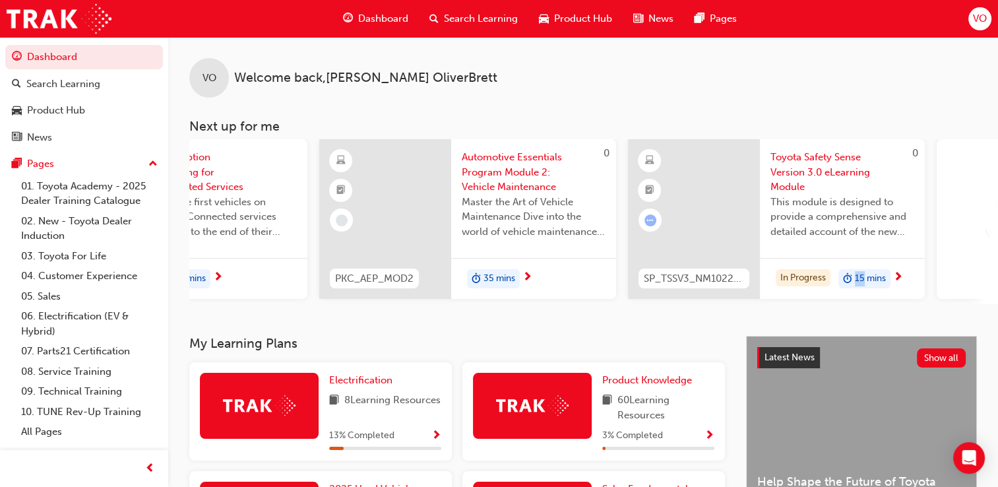
drag, startPoint x: 864, startPoint y: 302, endPoint x: 833, endPoint y: 306, distance: 31.9
click at [833, 304] on div "SP_BZ4X_NM_0224_EL01 2024 bZ4X Product eLearning Here you will learn the key se…" at bounding box center [593, 221] width 809 height 165
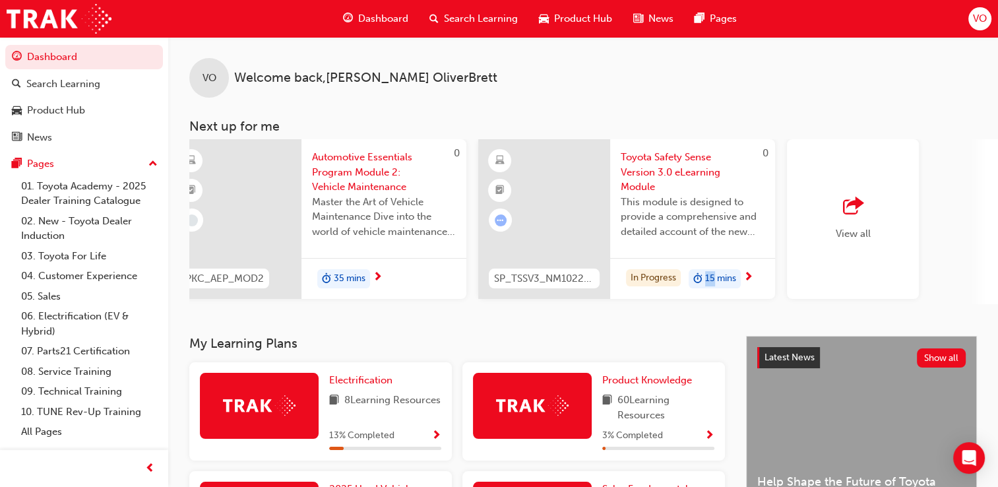
scroll to position [0, 1042]
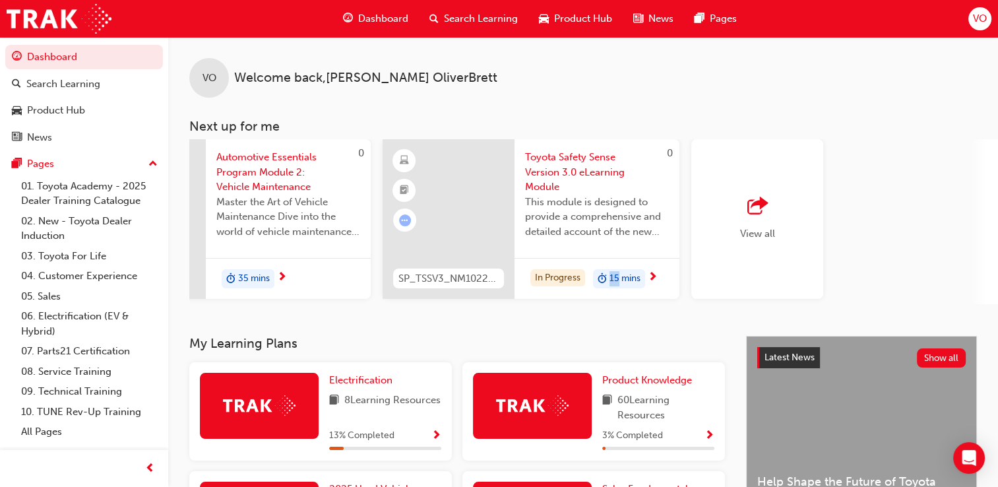
click at [767, 228] on span "View all" at bounding box center [757, 234] width 35 height 12
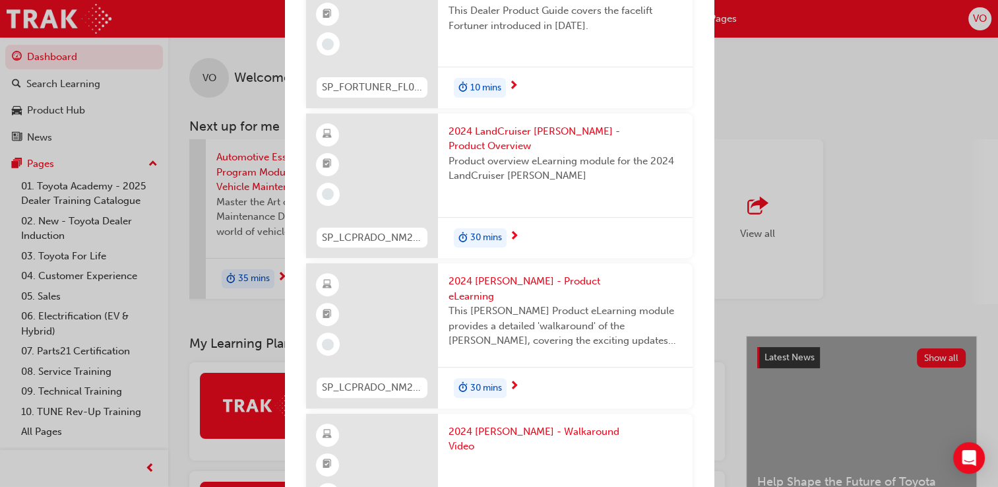
scroll to position [10360, 0]
